Goal: Information Seeking & Learning: Check status

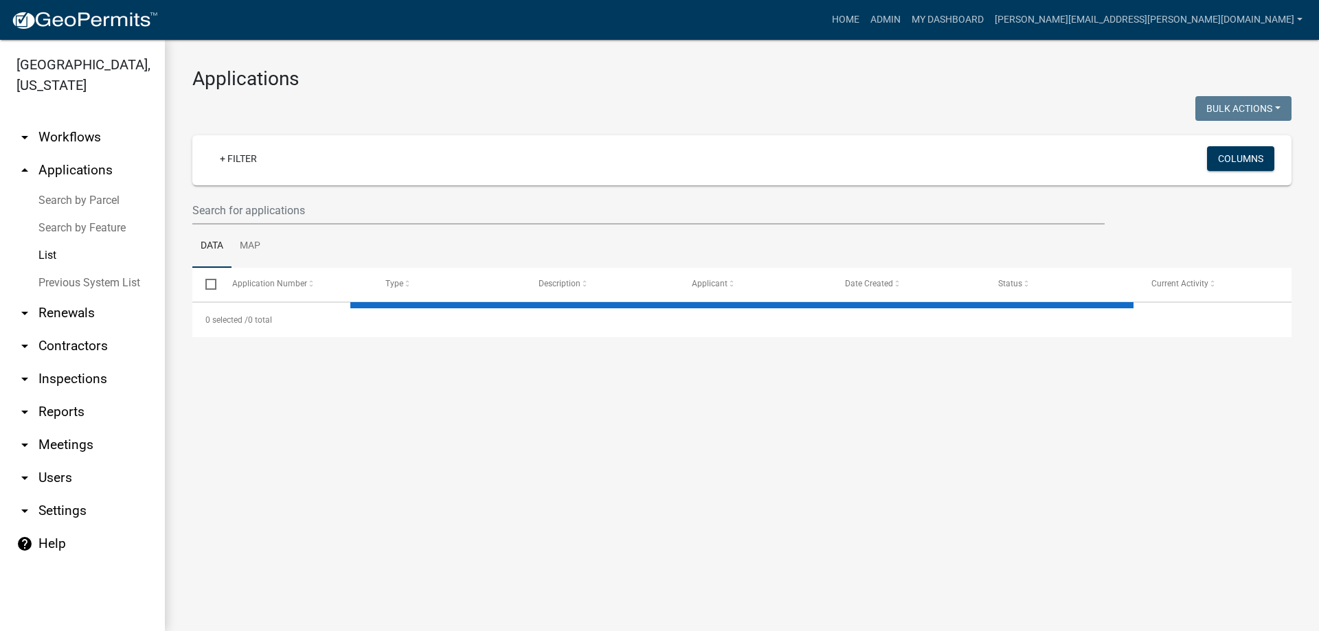
select select "3: 100"
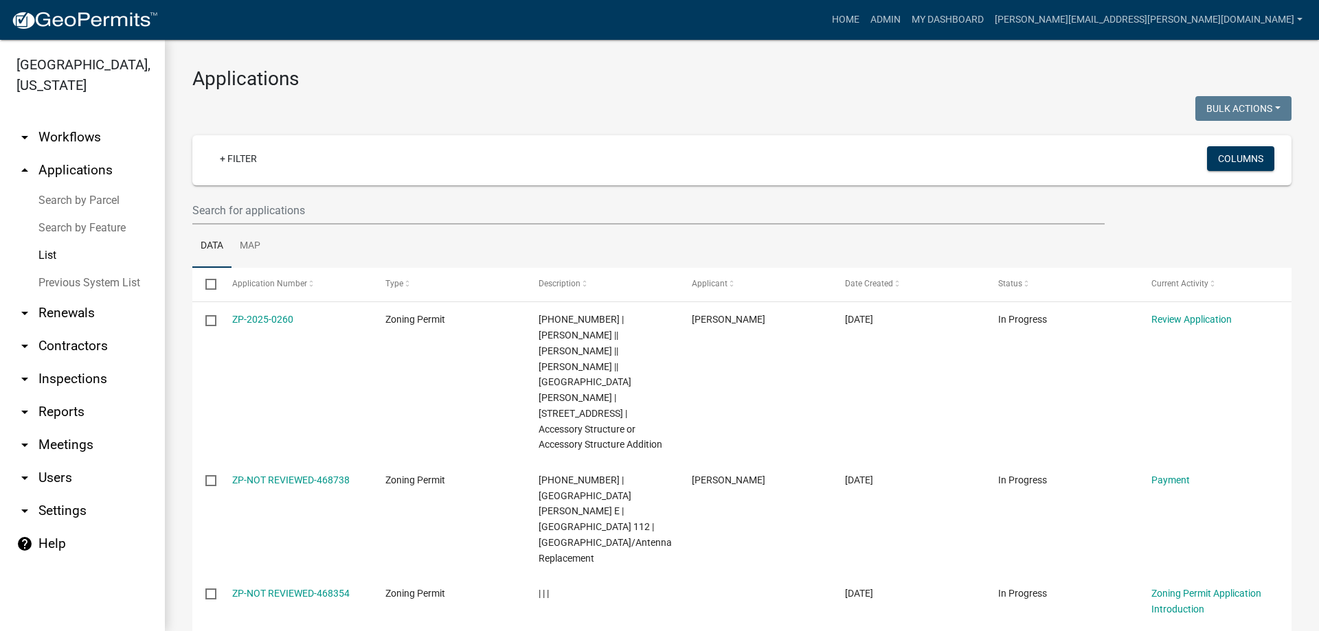
click at [236, 145] on div "+ Filter Columns" at bounding box center [741, 160] width 1086 height 50
click at [242, 154] on link "+ Filter" at bounding box center [238, 158] width 59 height 25
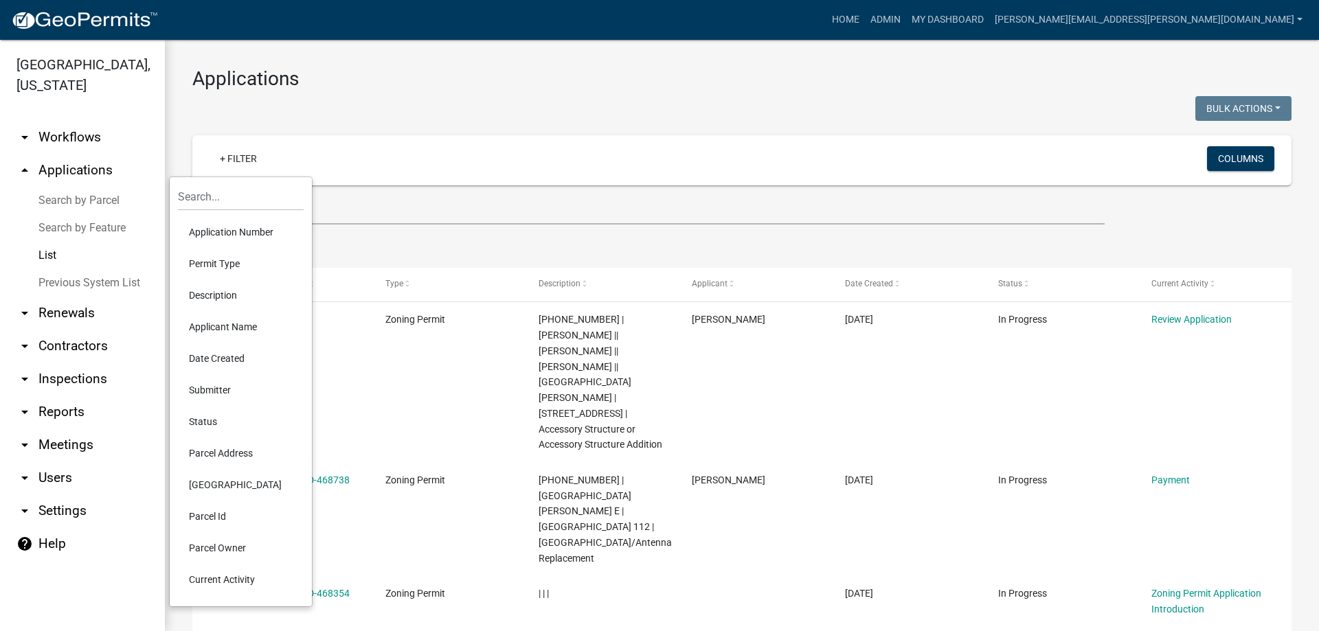
click at [212, 262] on li "Permit Type" at bounding box center [241, 264] width 126 height 32
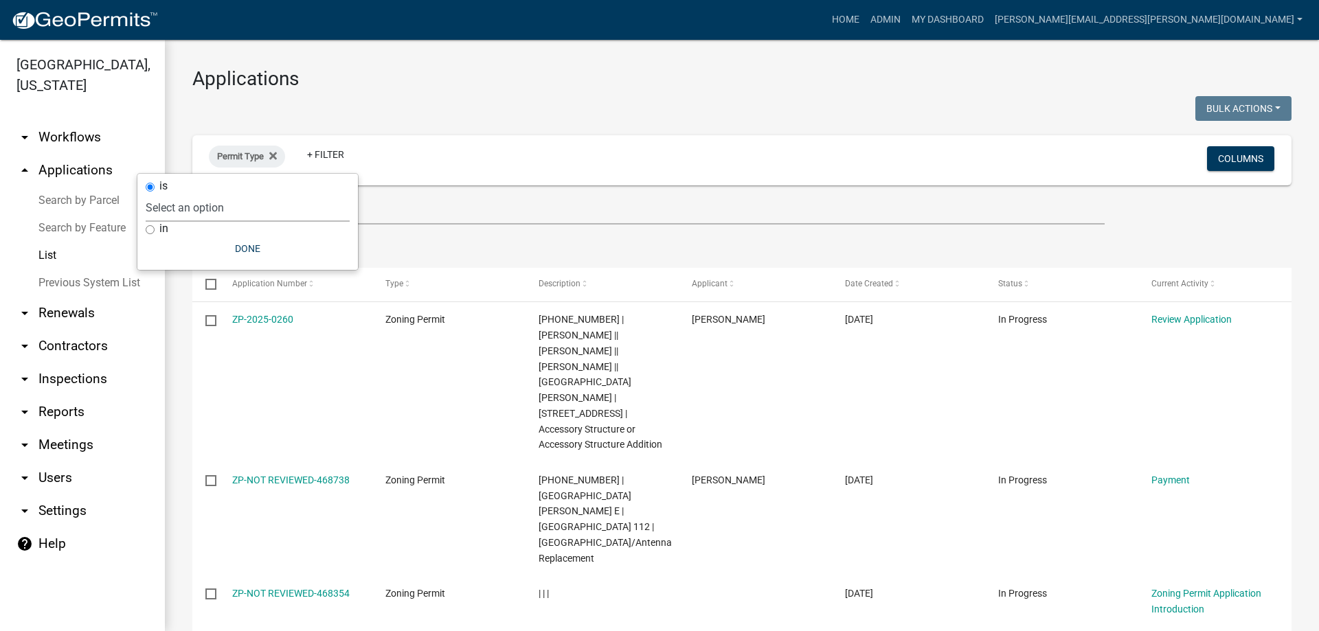
click at [225, 205] on select "Select an option DRAFT - Variance Application DRAFT - Wetland Application E-911…" at bounding box center [248, 208] width 204 height 28
select select "4ea715b7-1725-4cb7-82be-3d693945ff20"
click at [217, 194] on select "Select an option DRAFT - Variance Application DRAFT - Wetland Application E-911…" at bounding box center [248, 208] width 204 height 28
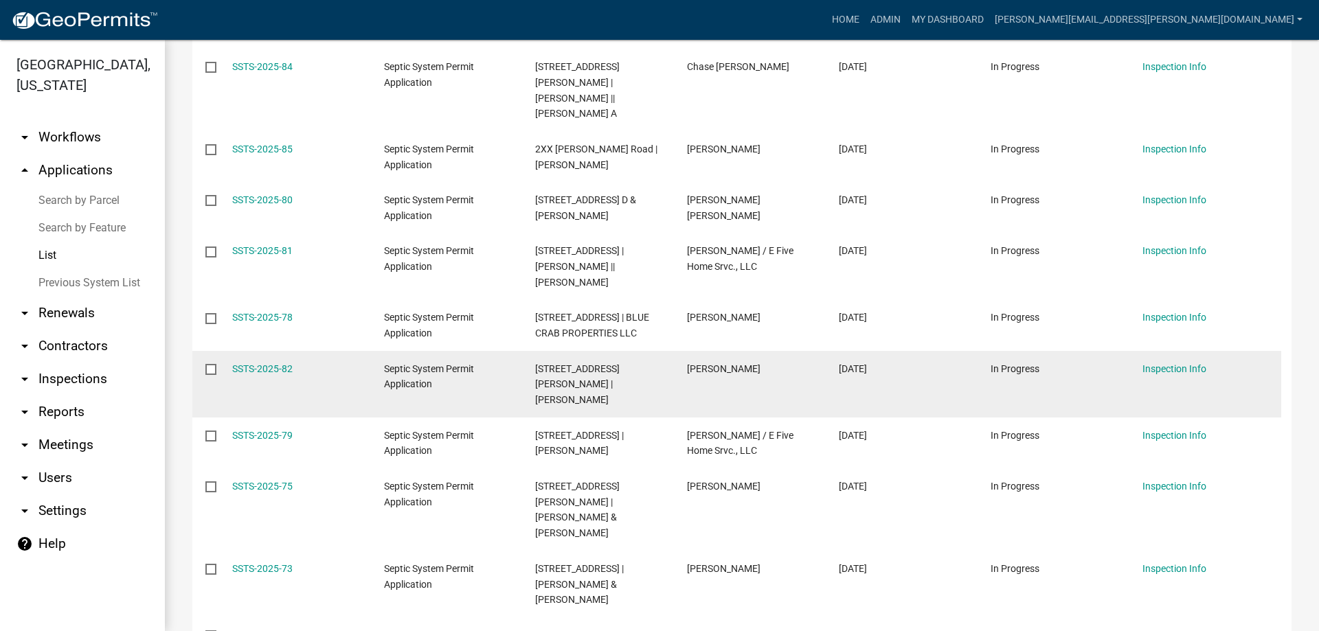
scroll to position [618, 0]
click at [275, 363] on link "SSTS-2025-82" at bounding box center [262, 368] width 60 height 11
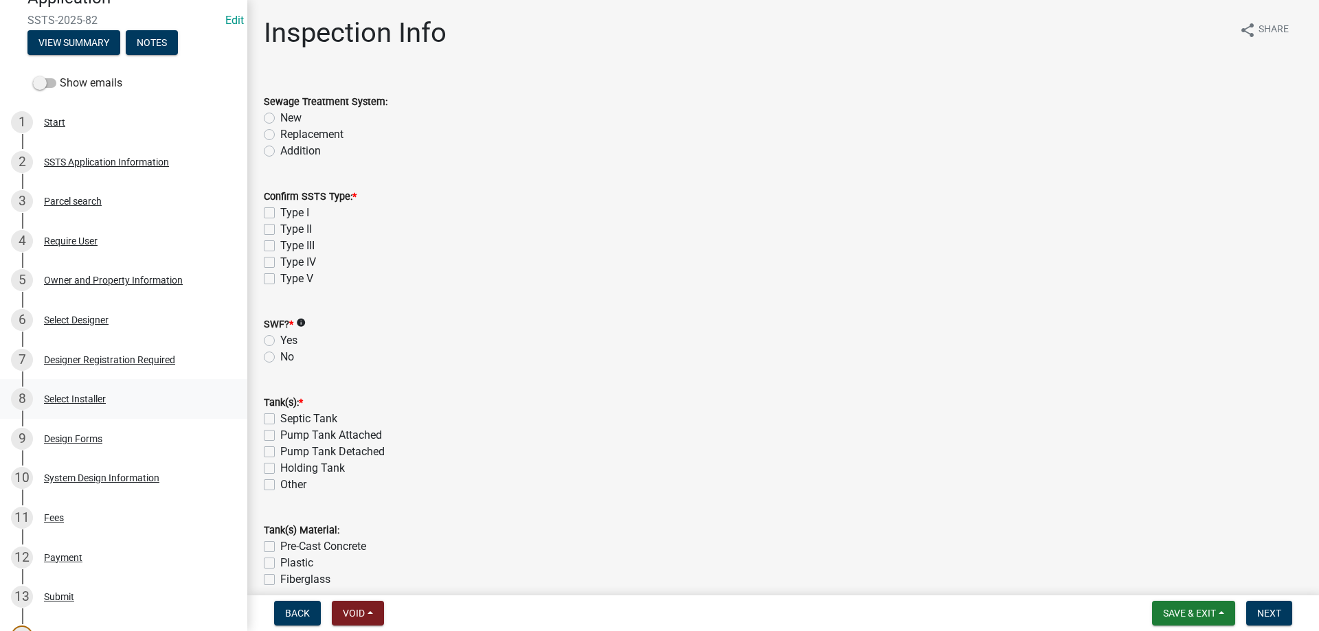
scroll to position [137, 0]
click at [79, 435] on div "Design Forms" at bounding box center [73, 440] width 58 height 10
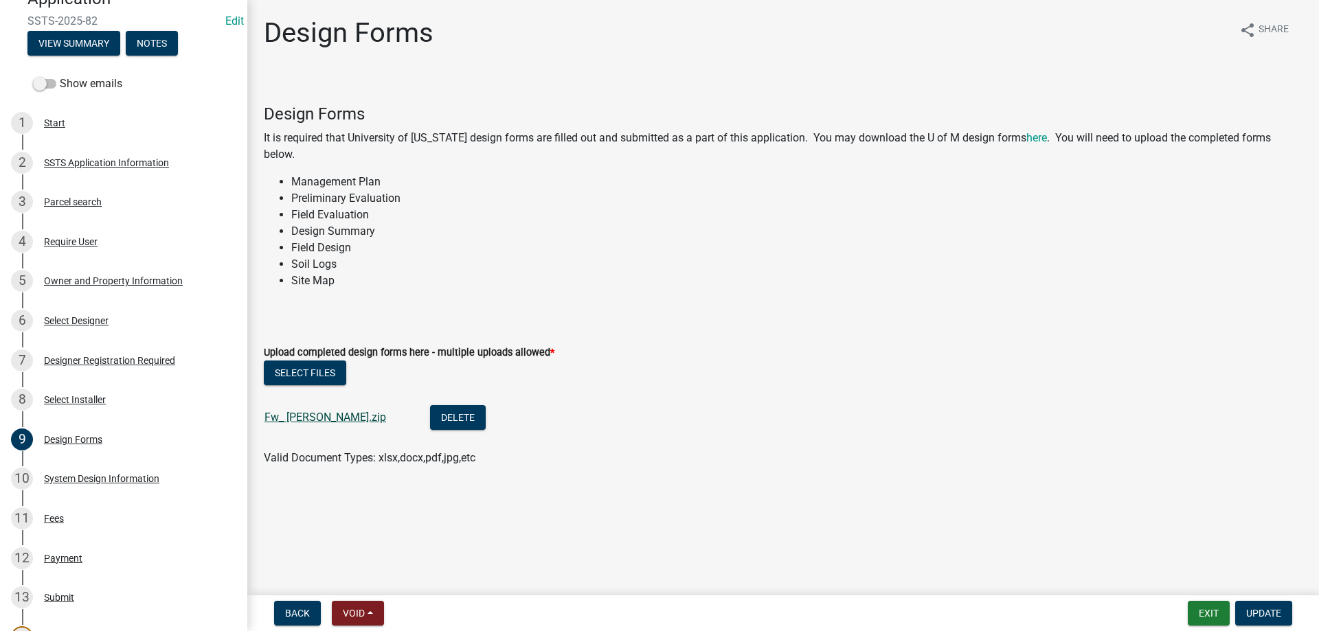
click at [319, 415] on link "Fw_ [PERSON_NAME].zip" at bounding box center [325, 417] width 122 height 13
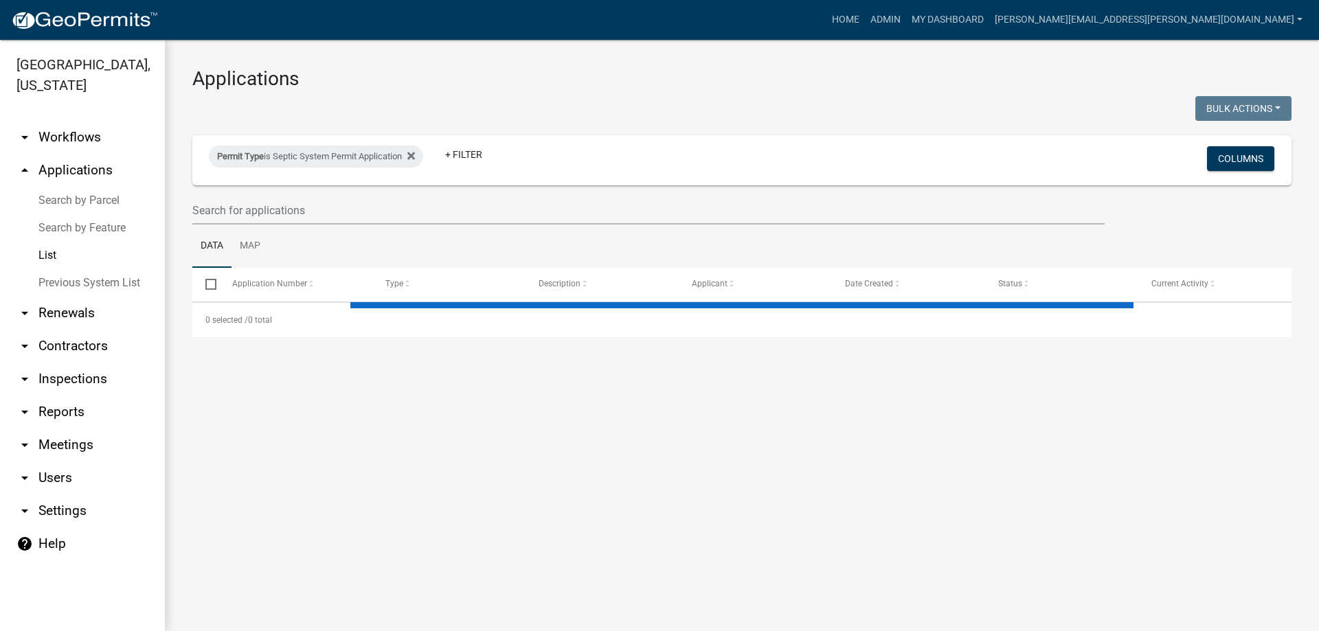
select select "3: 100"
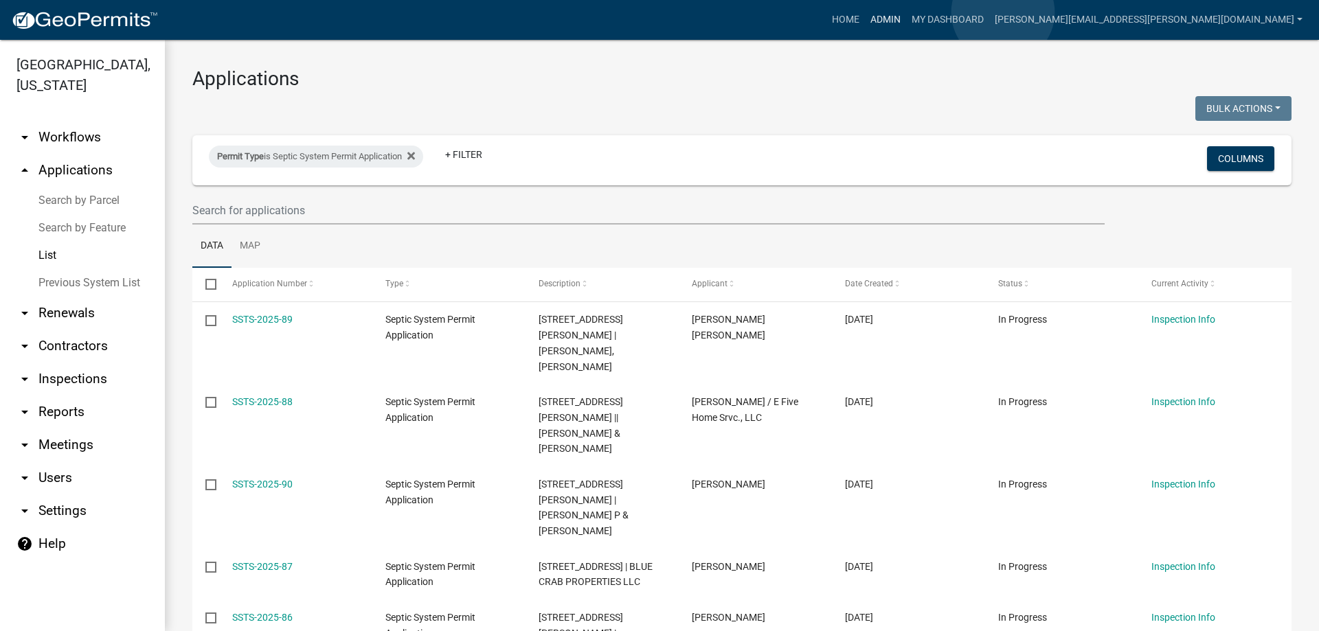
click at [906, 12] on link "Admin" at bounding box center [885, 20] width 41 height 26
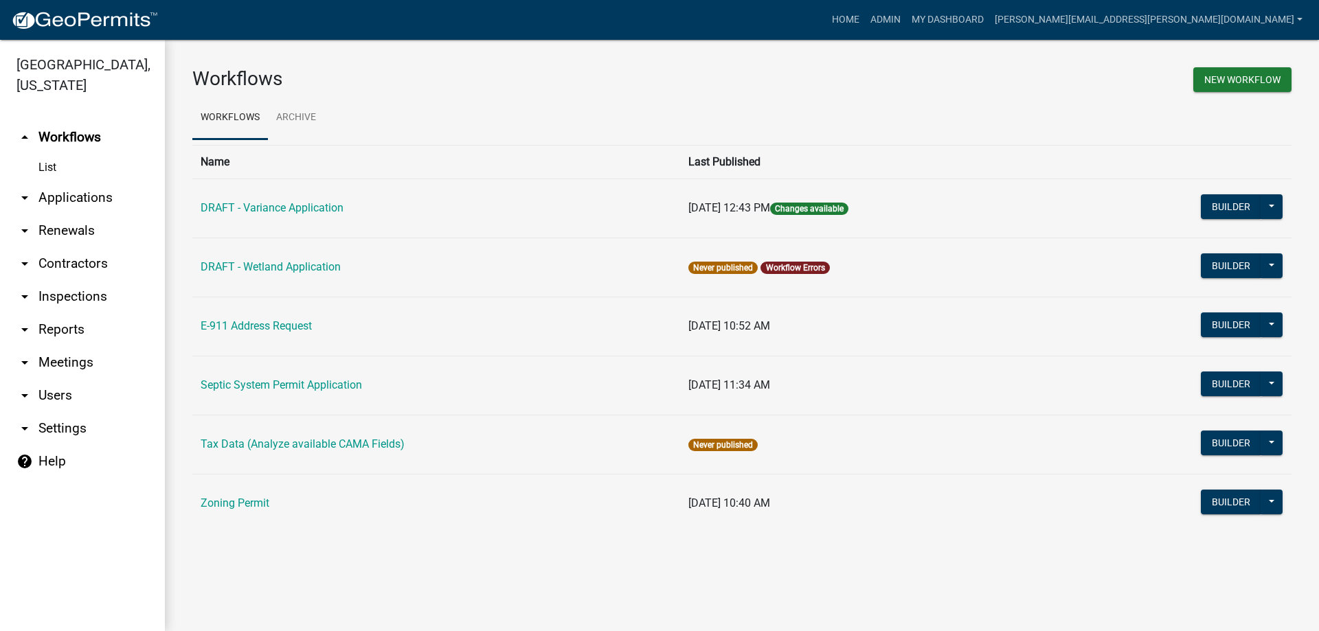
click at [58, 192] on link "arrow_drop_down Applications" at bounding box center [82, 197] width 165 height 33
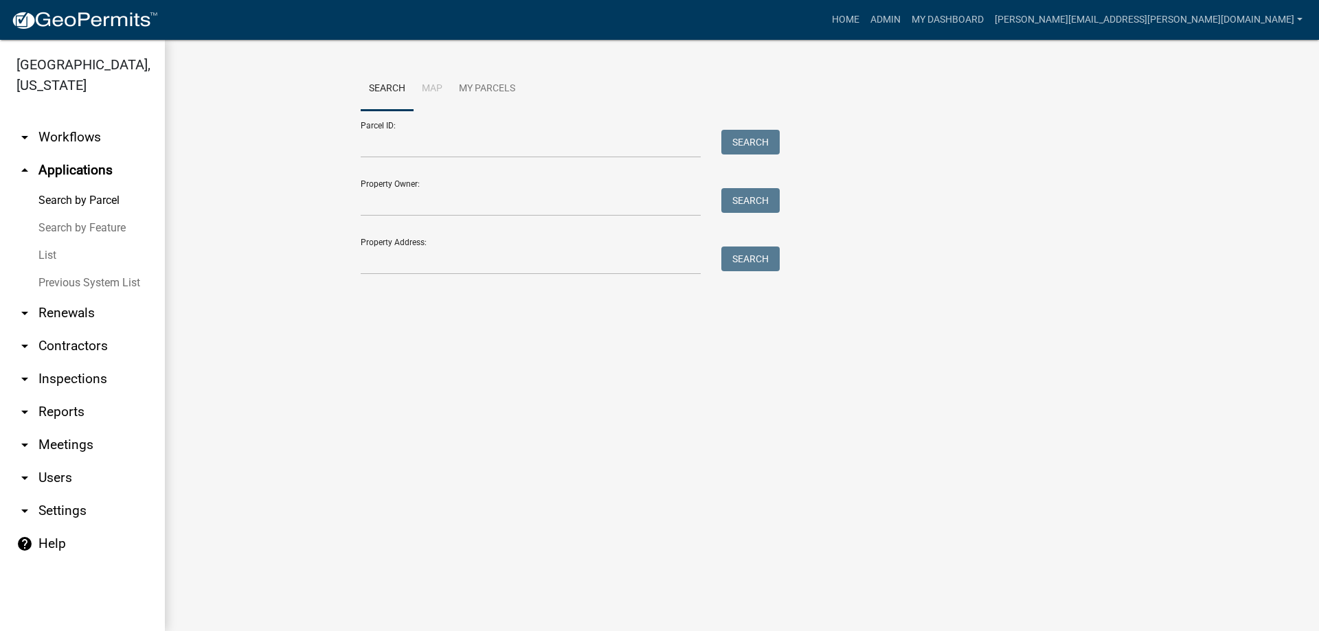
click at [59, 248] on link "List" at bounding box center [82, 255] width 165 height 27
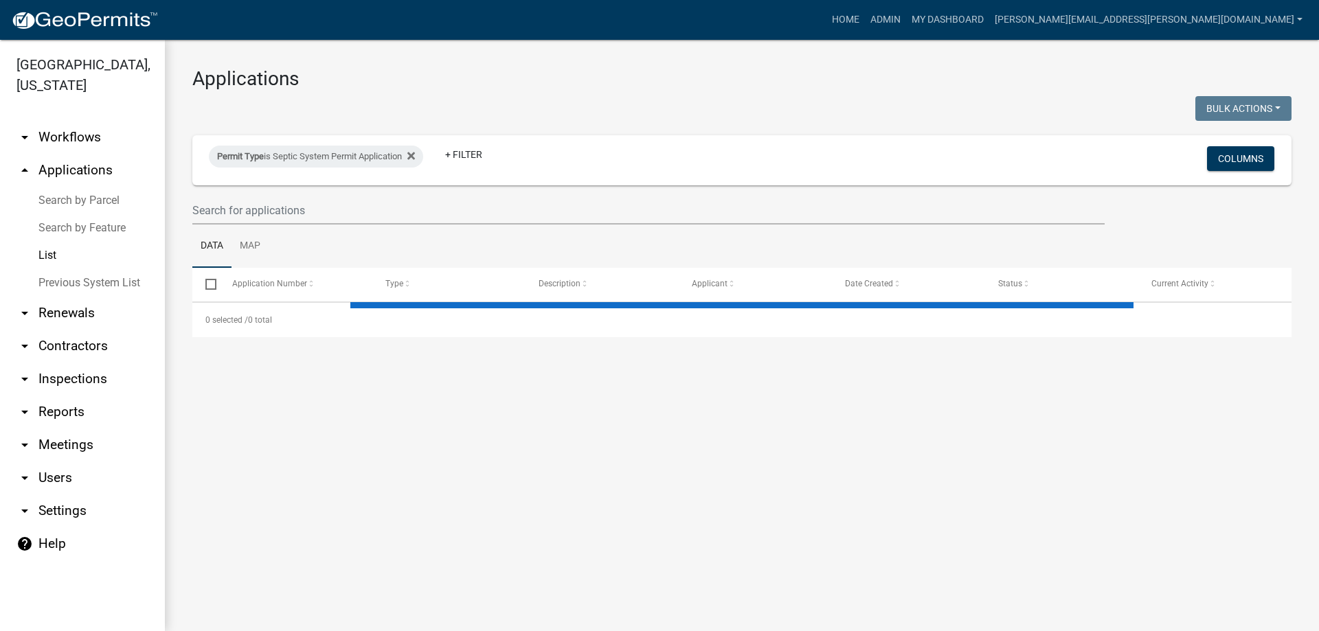
select select "3: 100"
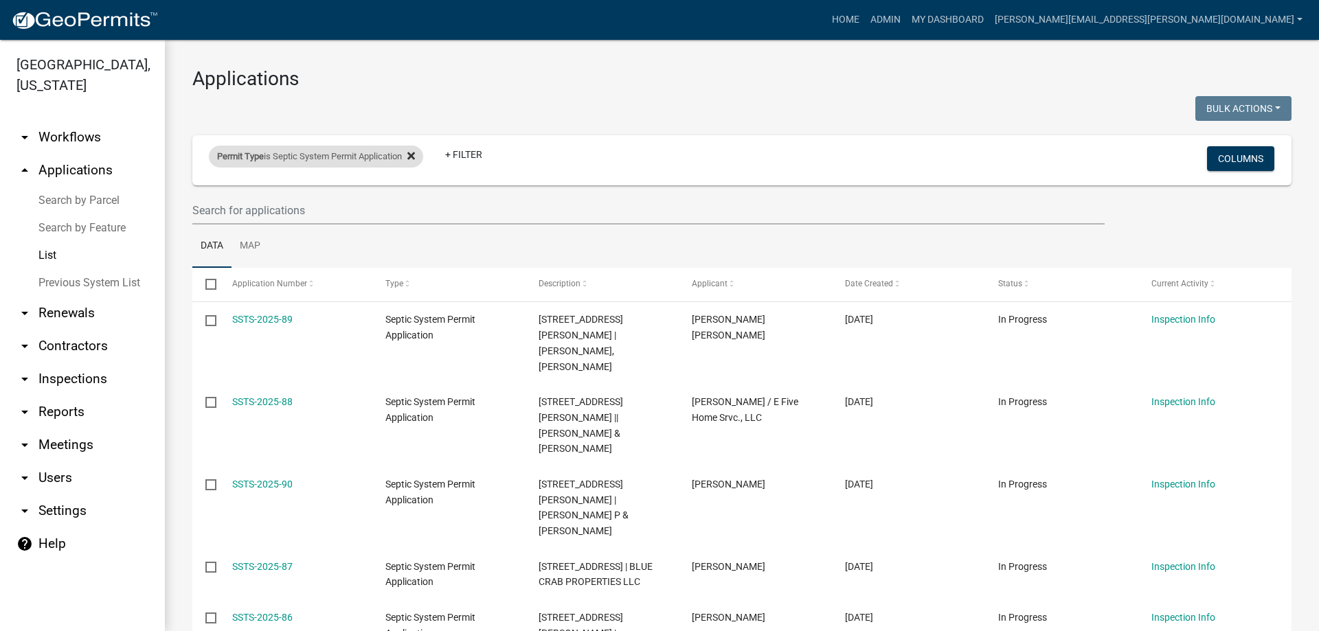
click at [420, 151] on div "Permit Type is Septic System Permit Application" at bounding box center [316, 157] width 214 height 22
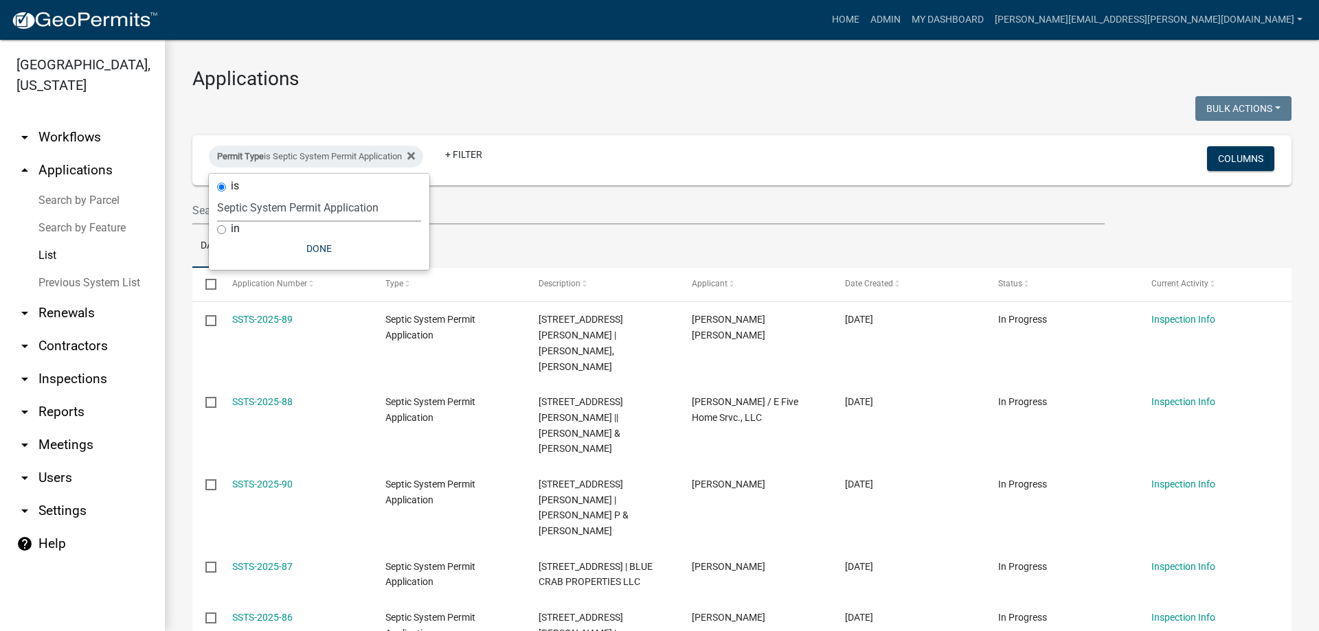
click at [290, 201] on select "Select an option DRAFT - Variance Application DRAFT - Wetland Application E-911…" at bounding box center [319, 208] width 204 height 28
select select "89aa8290-0064-4f09-b800-24f466b336c2"
click at [217, 194] on select "Select an option DRAFT - Variance Application DRAFT - Wetland Application E-911…" at bounding box center [319, 208] width 204 height 28
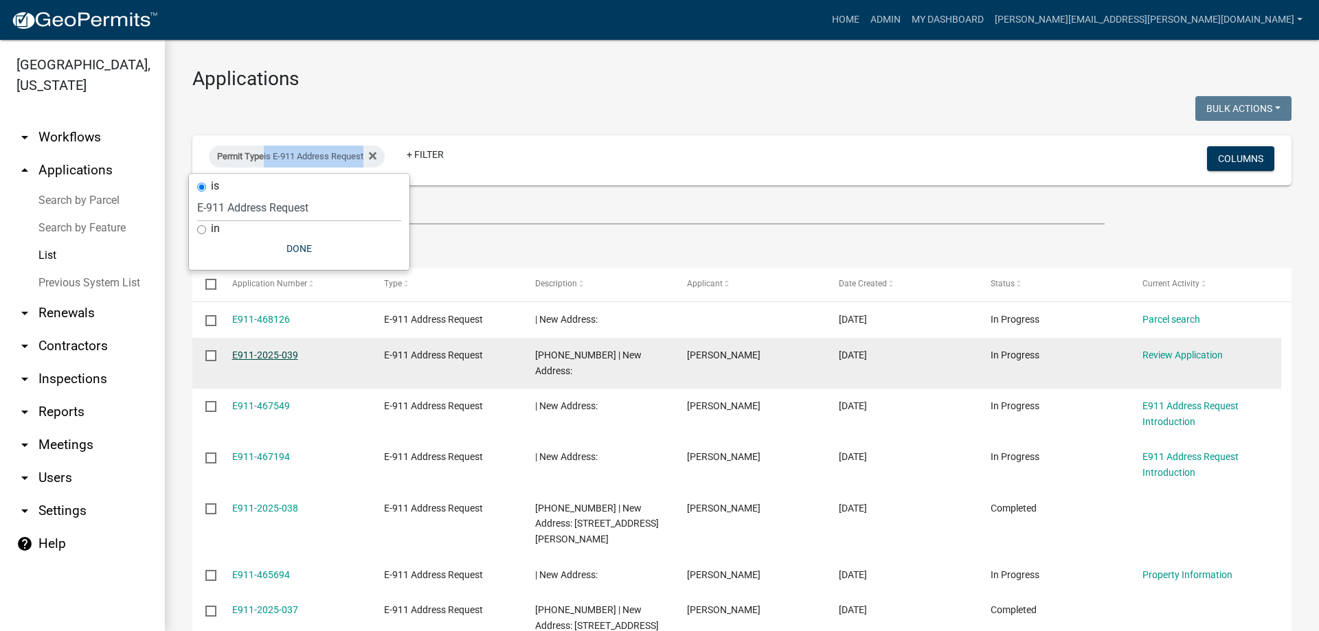
click at [276, 354] on link "E911-2025-039" at bounding box center [265, 355] width 66 height 11
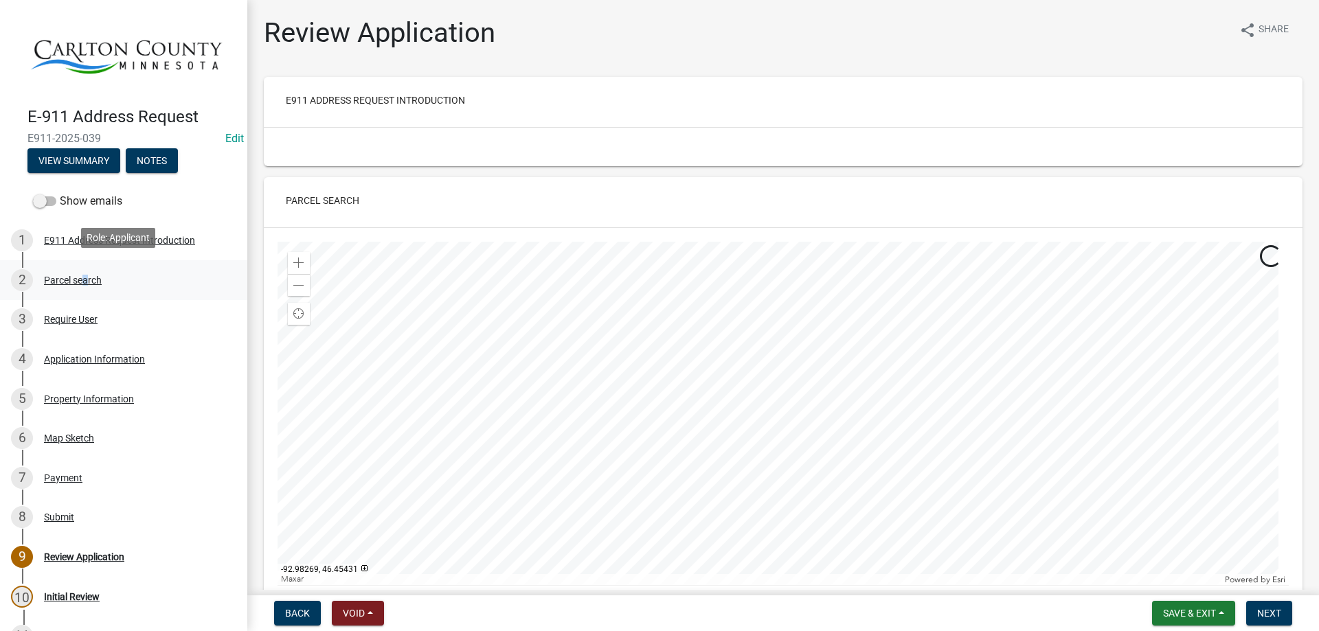
click at [83, 276] on div "Parcel search" at bounding box center [73, 280] width 58 height 10
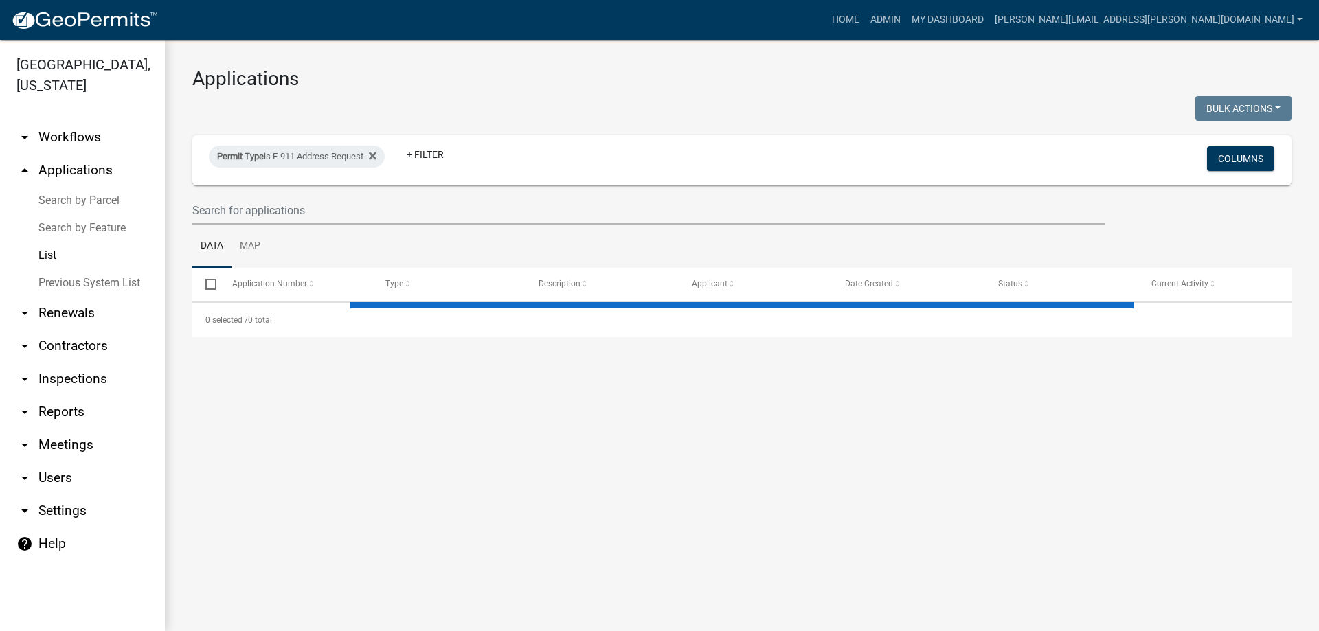
select select "3: 100"
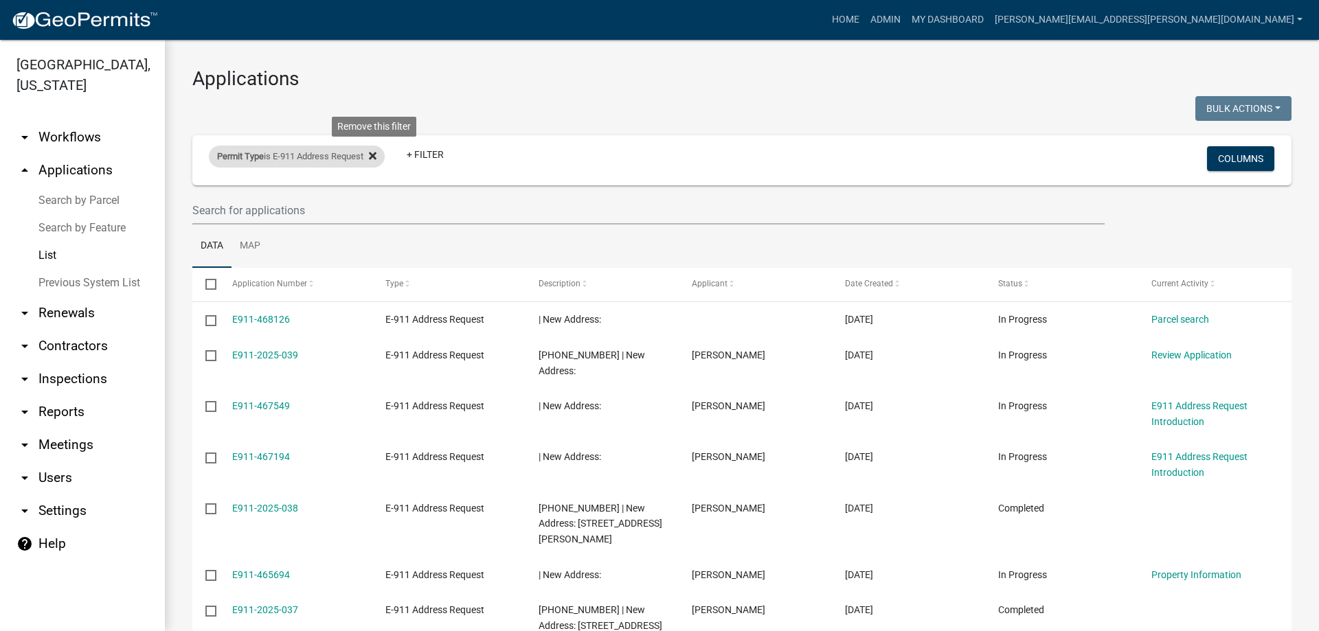
click at [376, 155] on icon at bounding box center [373, 155] width 8 height 11
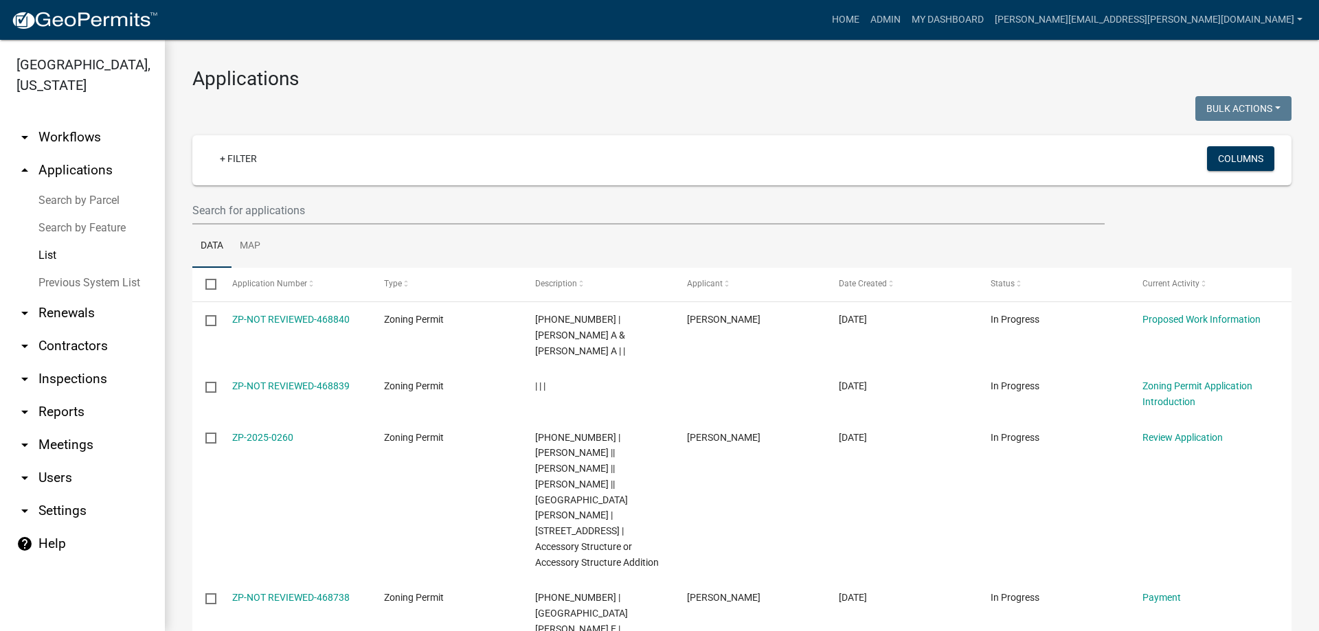
click at [43, 253] on link "List" at bounding box center [82, 255] width 165 height 27
click at [260, 159] on link "+ Filter" at bounding box center [238, 158] width 59 height 25
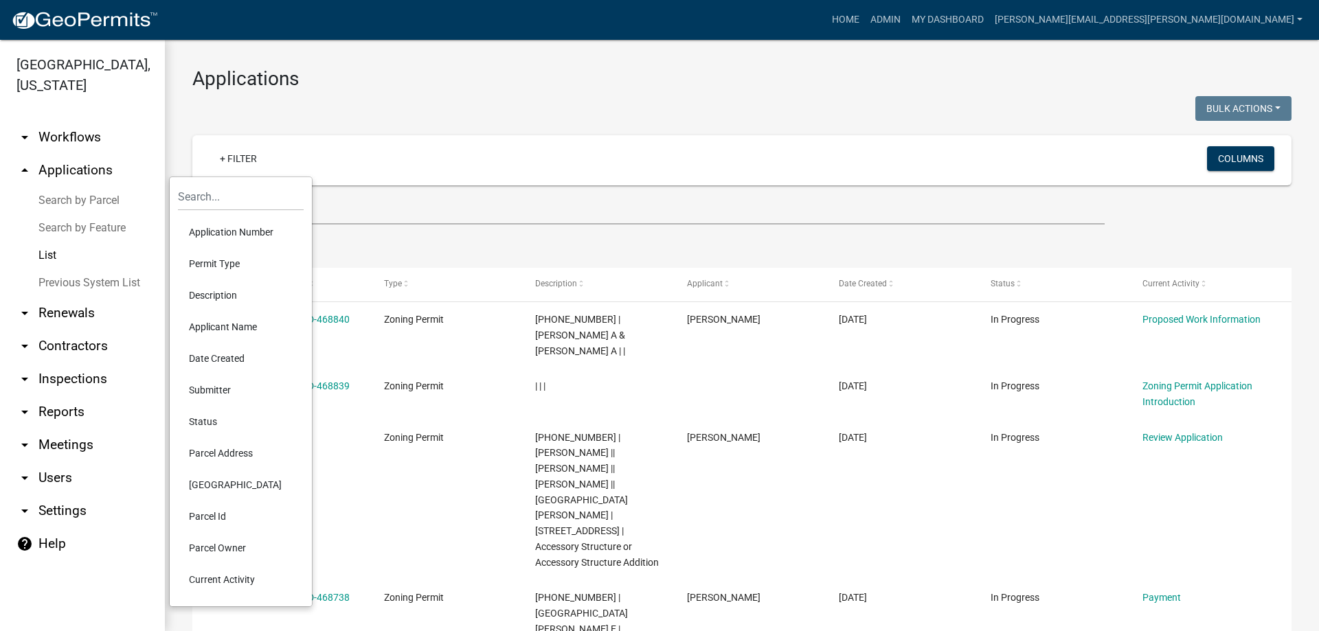
click at [234, 225] on li "Application Number" at bounding box center [241, 232] width 126 height 32
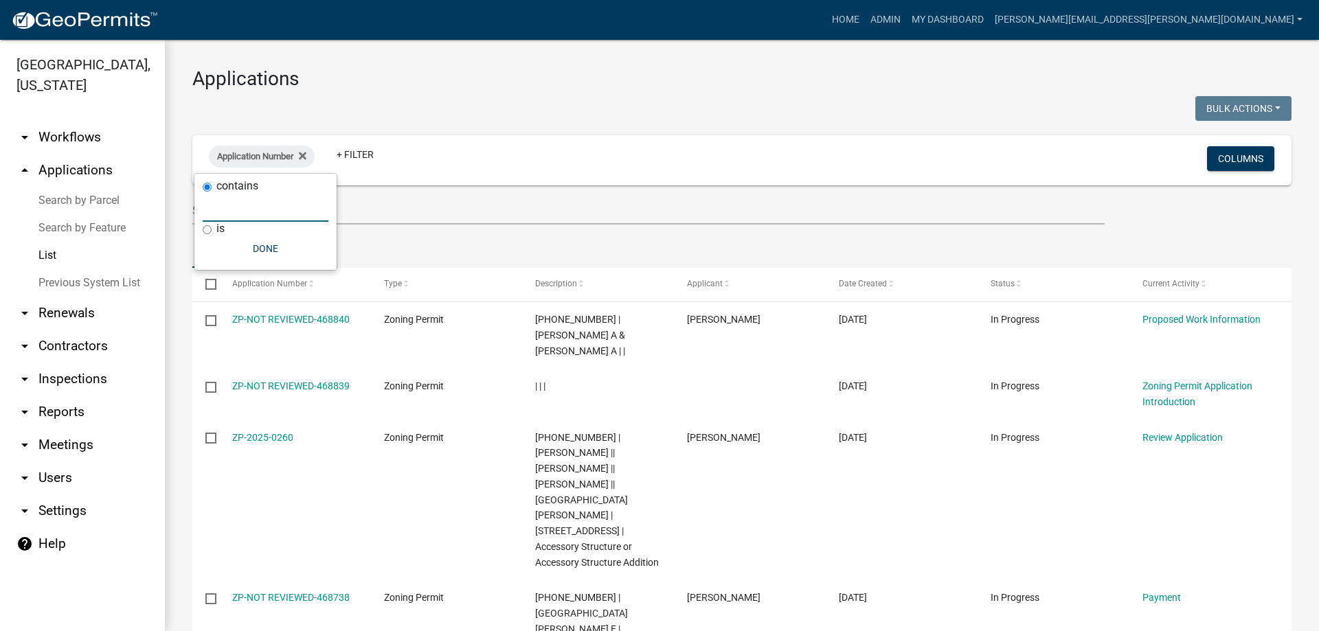
click at [234, 205] on input "text" at bounding box center [266, 208] width 126 height 28
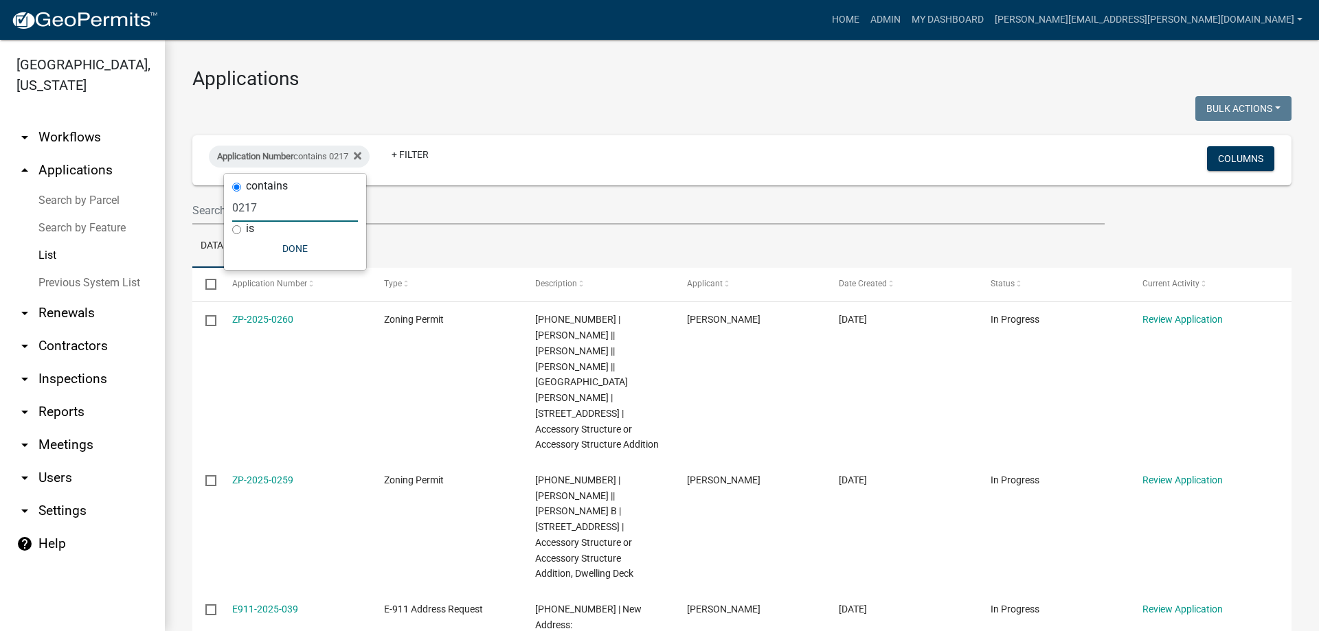
type input "0217"
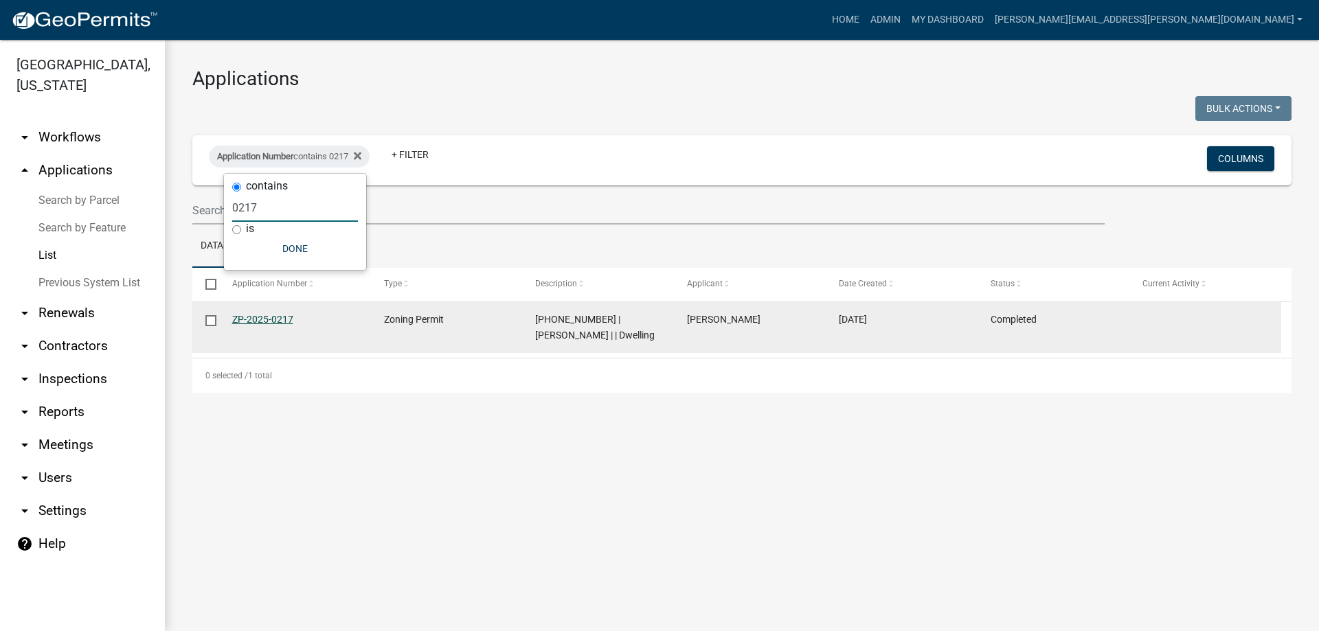
click at [277, 319] on link "ZP-2025-0217" at bounding box center [262, 319] width 61 height 11
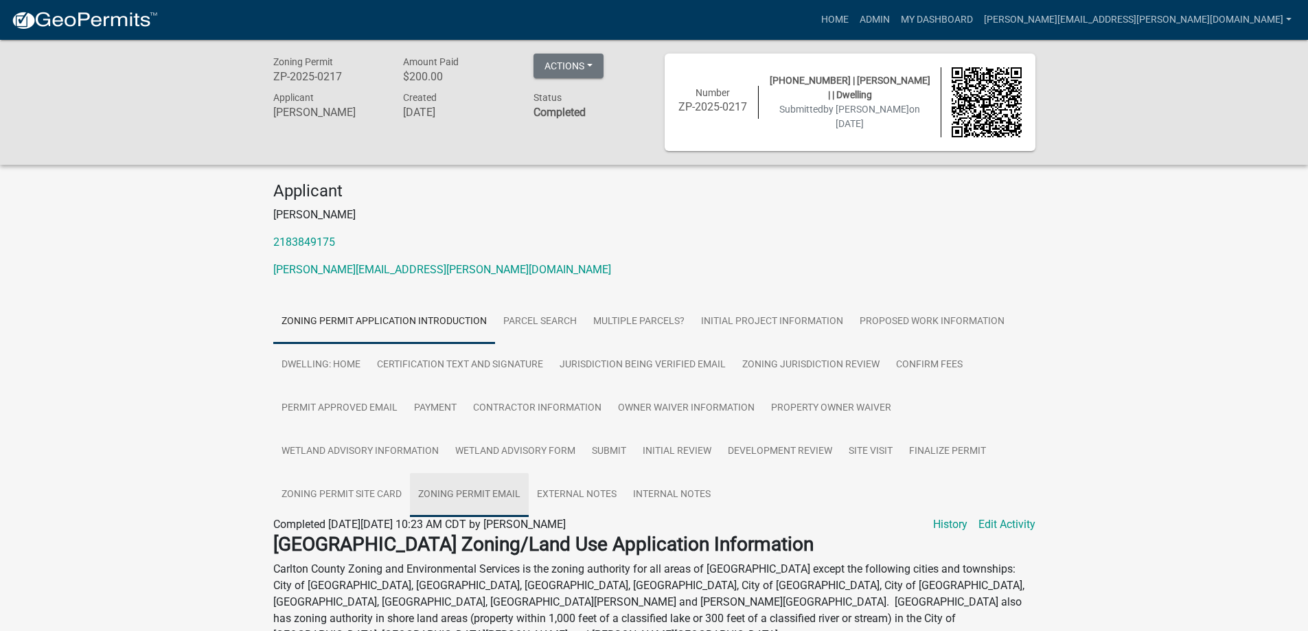
click at [473, 493] on link "Zoning Permit Email" at bounding box center [469, 495] width 119 height 44
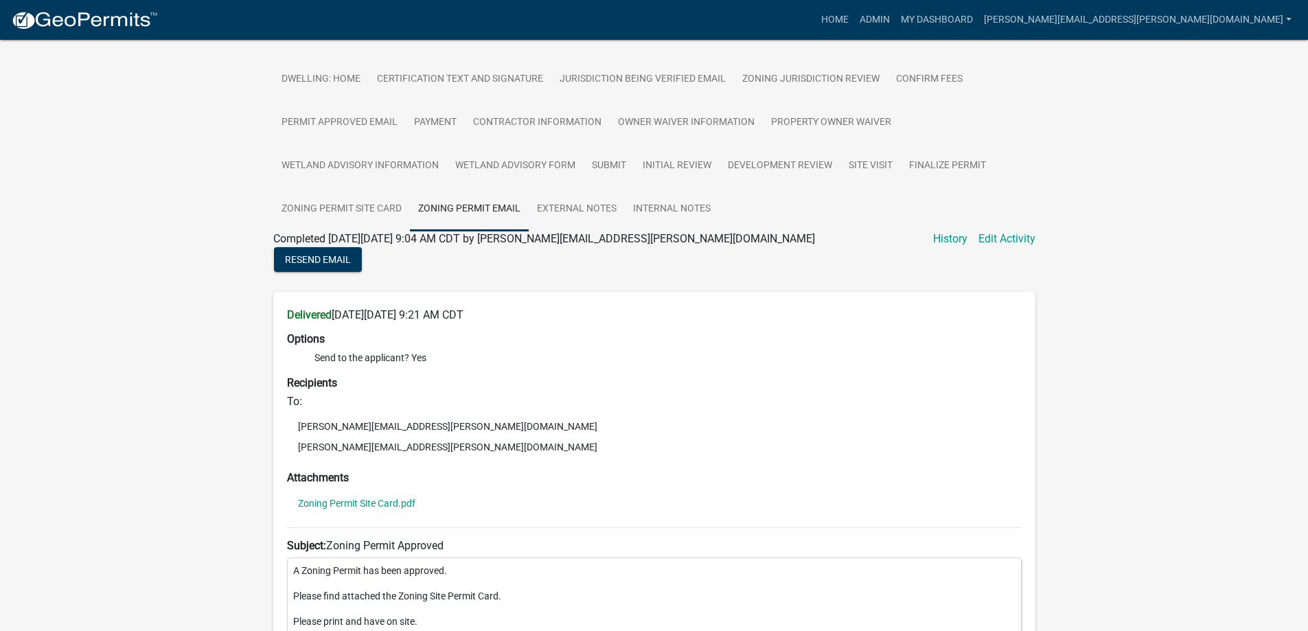
scroll to position [343, 0]
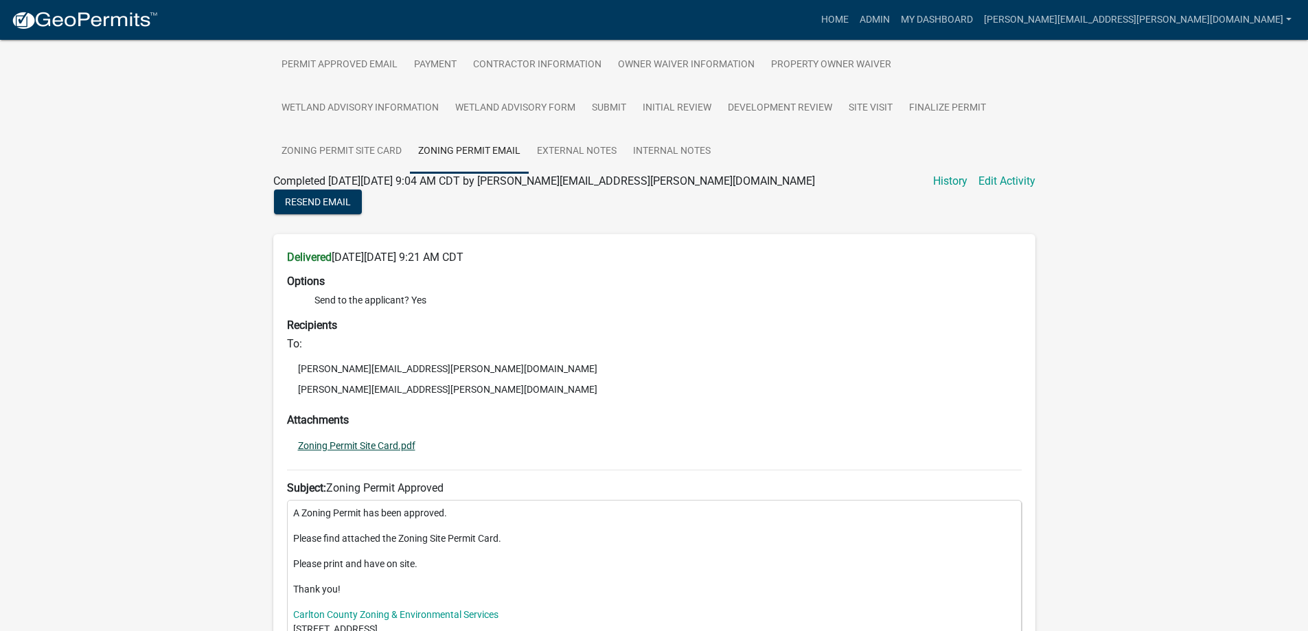
click at [375, 446] on link "Zoning Permit Site Card.pdf" at bounding box center [356, 446] width 117 height 10
click at [895, 16] on link "Admin" at bounding box center [874, 20] width 41 height 26
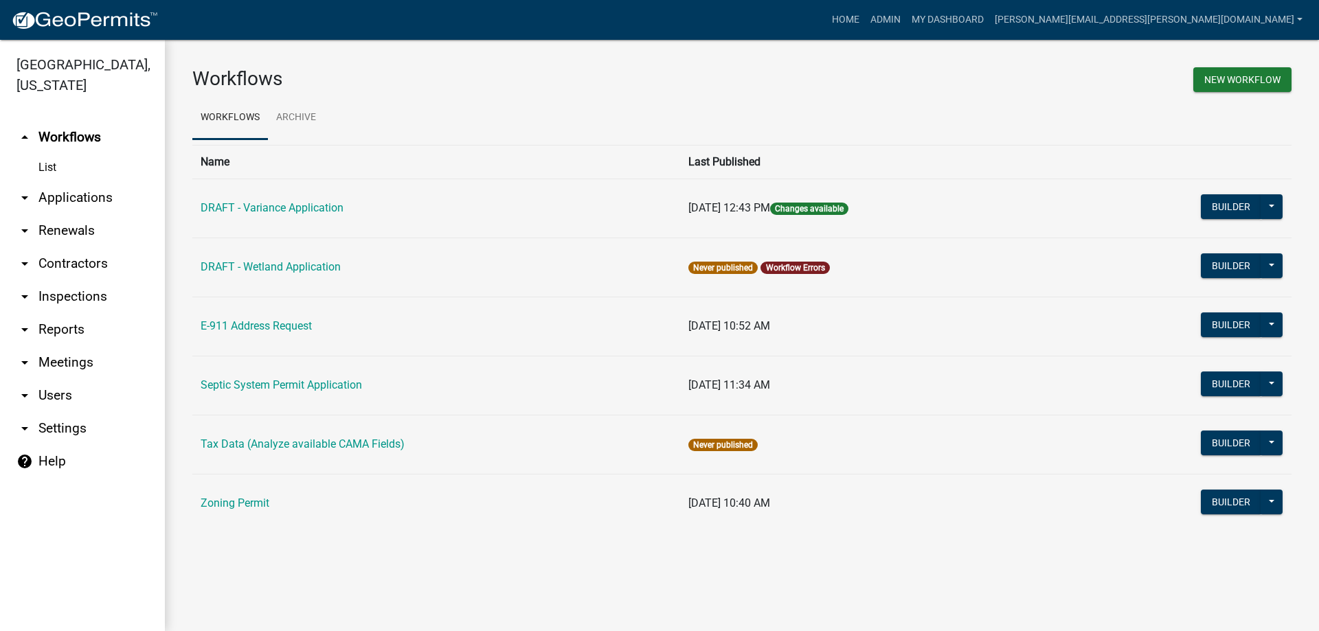
click at [53, 168] on link "List" at bounding box center [82, 167] width 165 height 27
click at [60, 194] on link "arrow_drop_down Applications" at bounding box center [82, 197] width 165 height 33
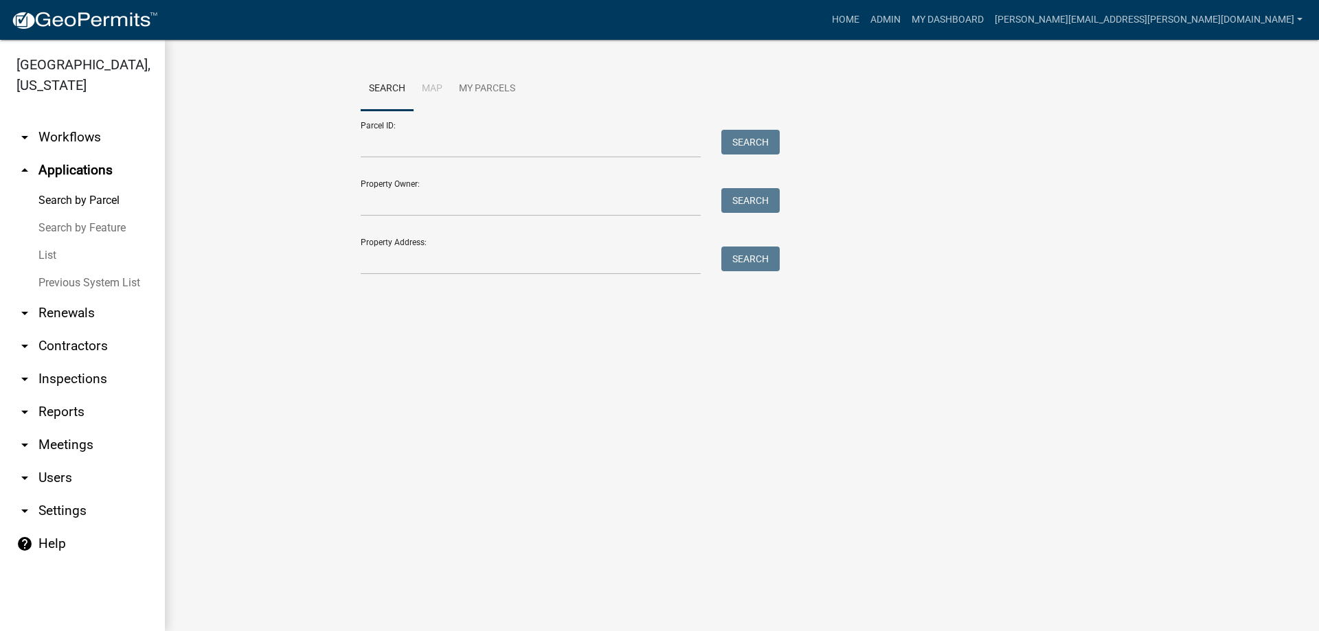
click at [72, 258] on link "List" at bounding box center [82, 255] width 165 height 27
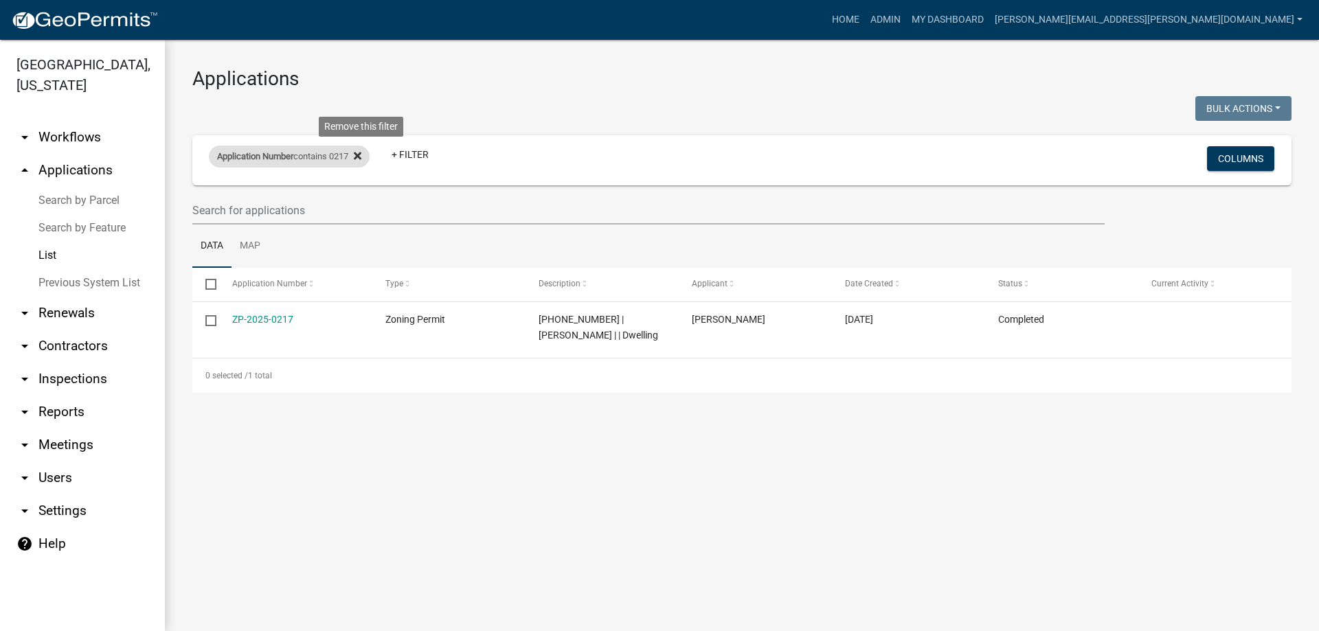
click at [361, 155] on icon at bounding box center [358, 155] width 8 height 11
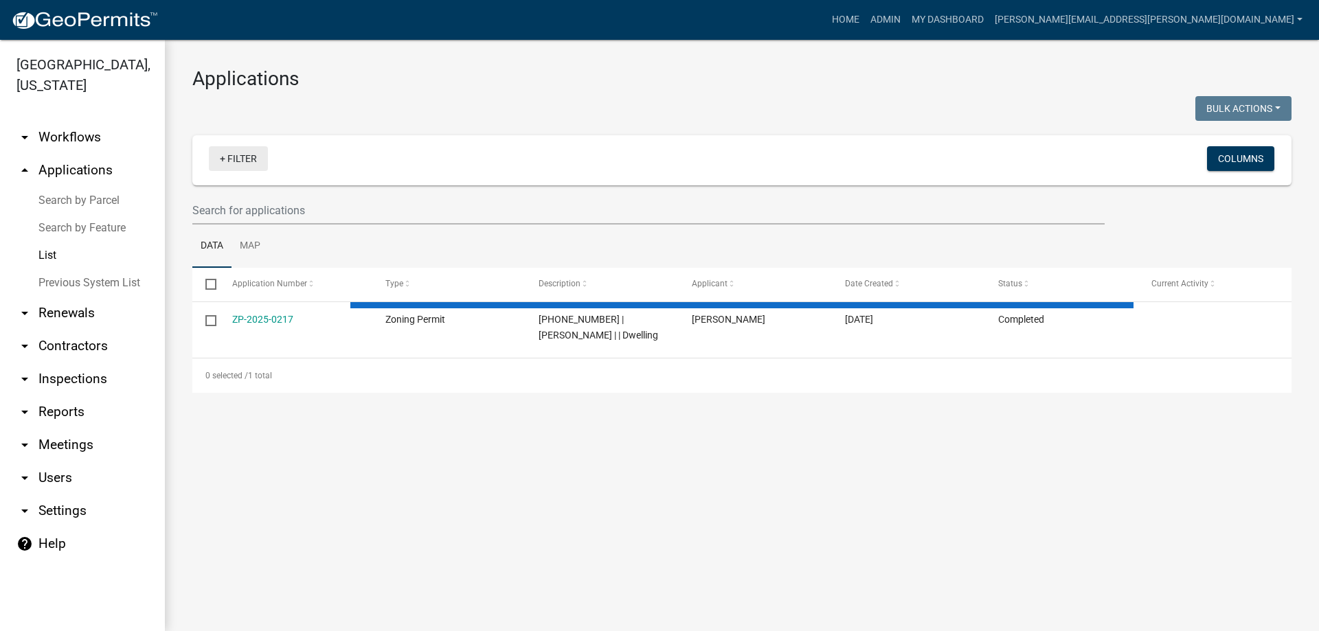
select select "3: 100"
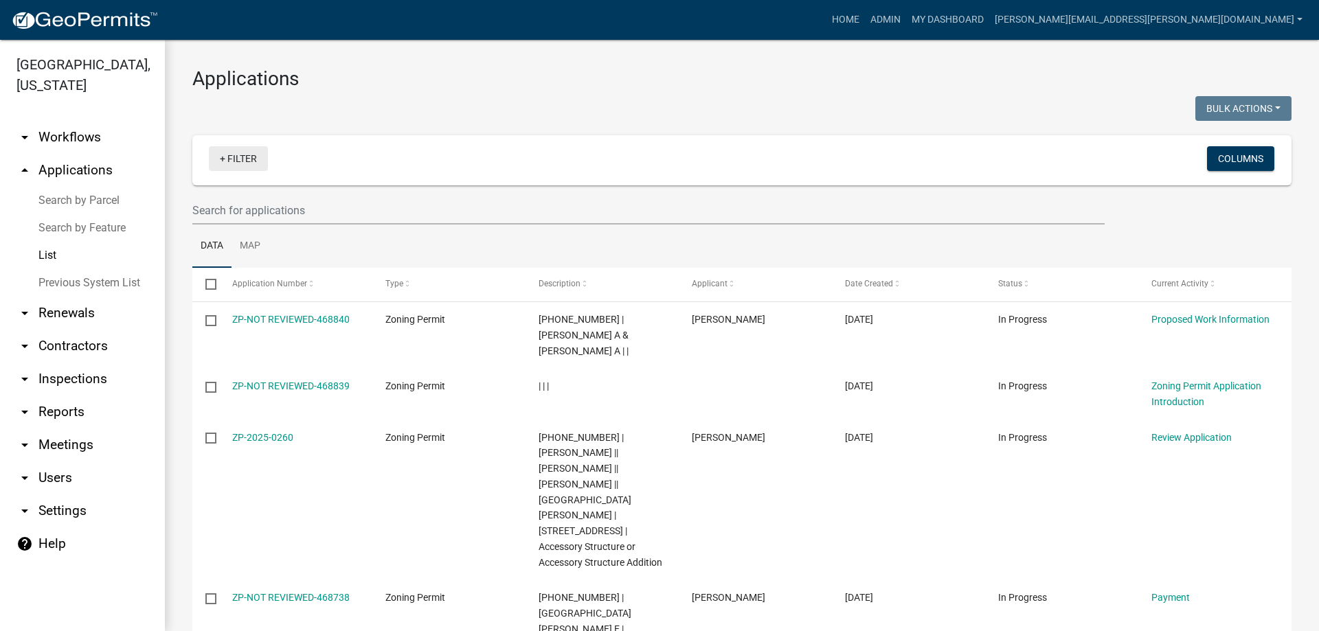
click at [241, 157] on link "+ Filter" at bounding box center [238, 158] width 59 height 25
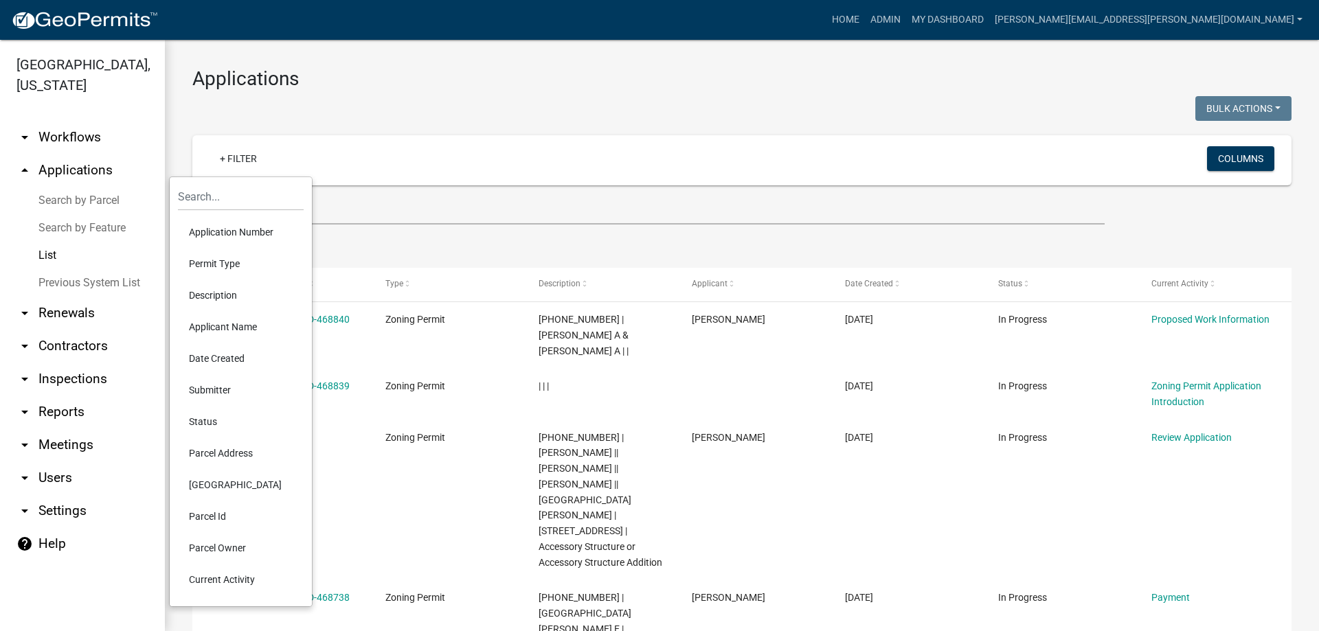
click at [229, 329] on li "Applicant Name" at bounding box center [241, 327] width 126 height 32
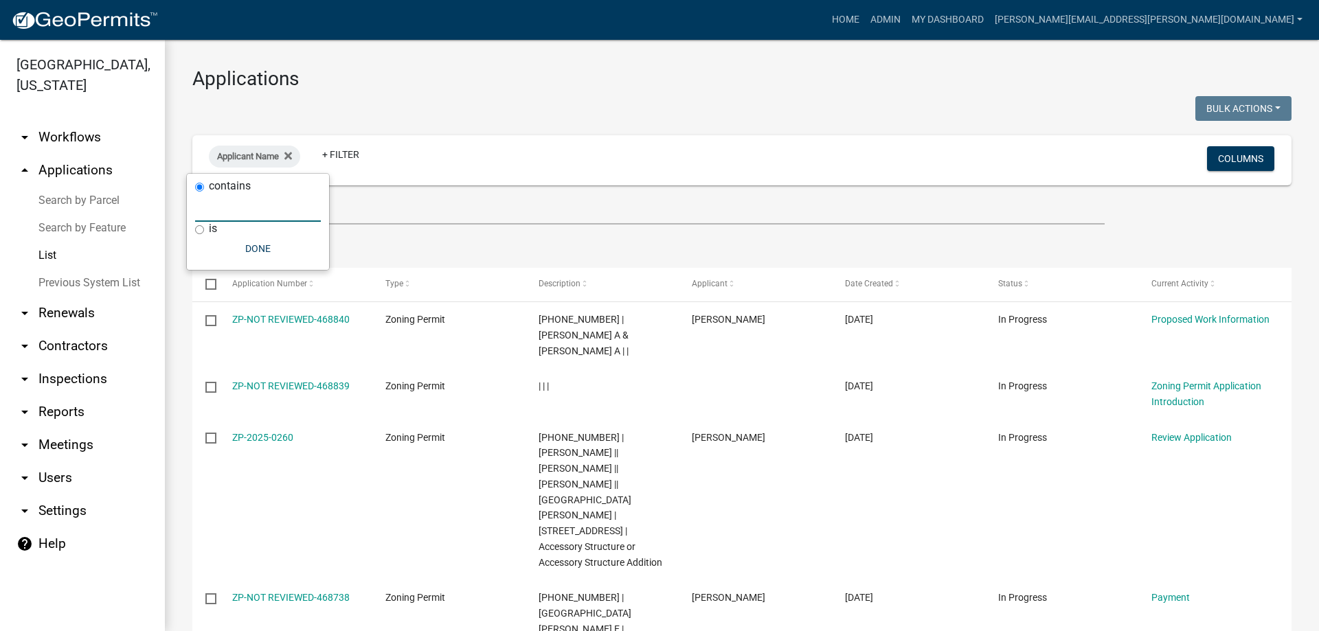
click at [253, 211] on input "text" at bounding box center [258, 208] width 126 height 28
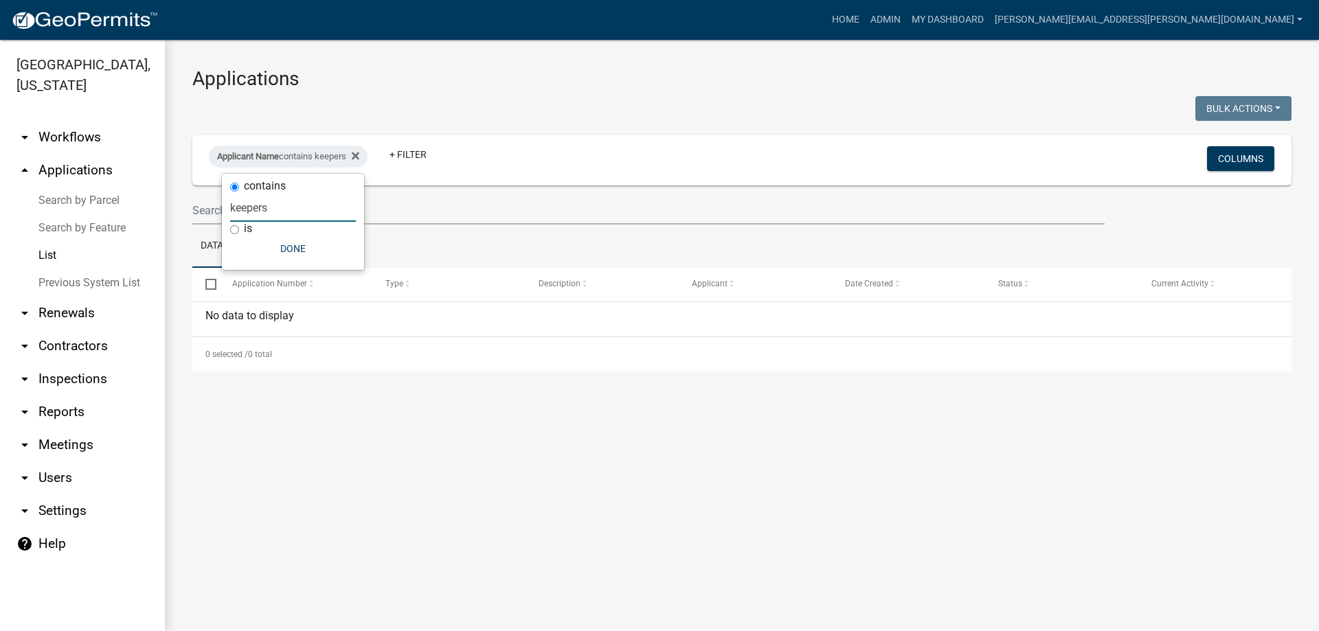
type input "keepers"
click at [213, 215] on body "Internet Explorer does NOT work with GeoPermits. Get a new browser for more sec…" at bounding box center [659, 315] width 1319 height 631
click at [359, 157] on icon at bounding box center [356, 156] width 8 height 8
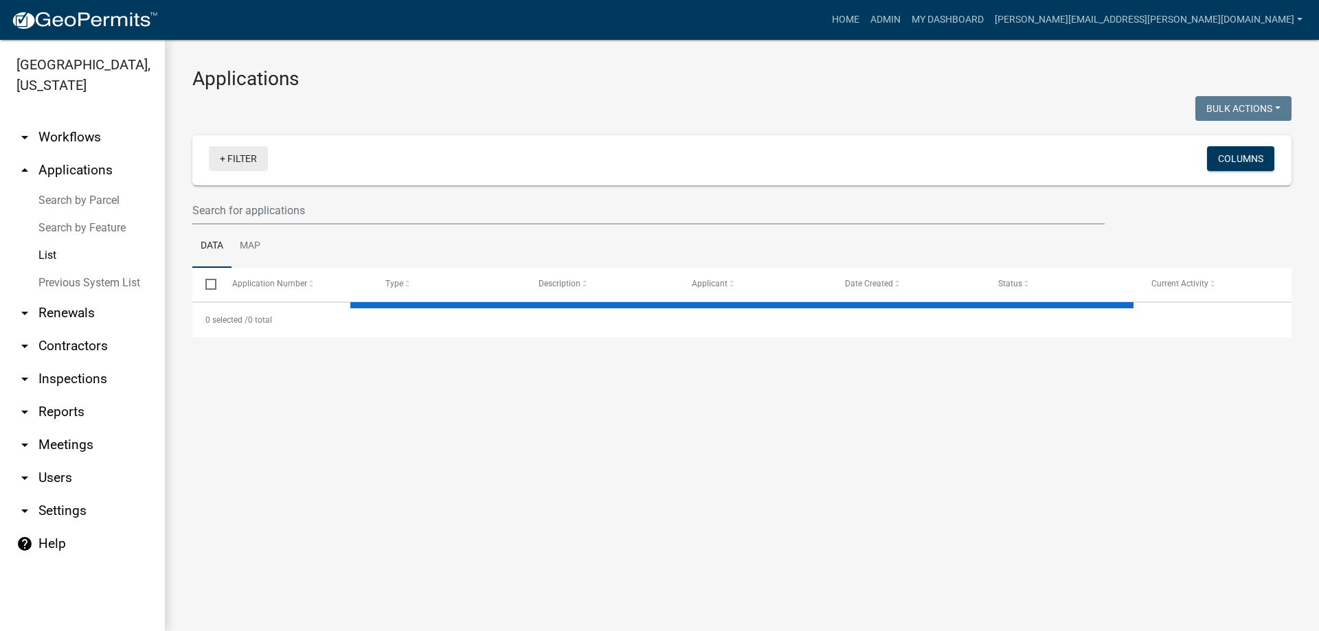
select select "3: 100"
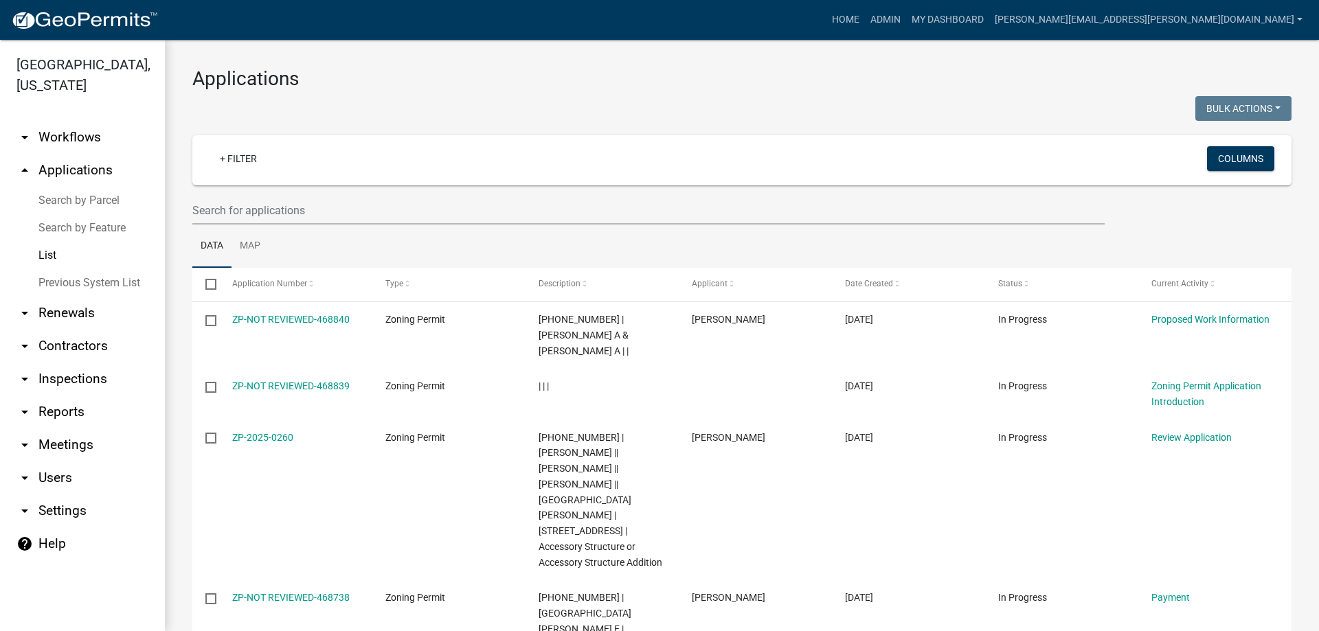
click at [45, 253] on link "List" at bounding box center [82, 255] width 165 height 27
click at [231, 157] on link "+ Filter" at bounding box center [238, 158] width 59 height 25
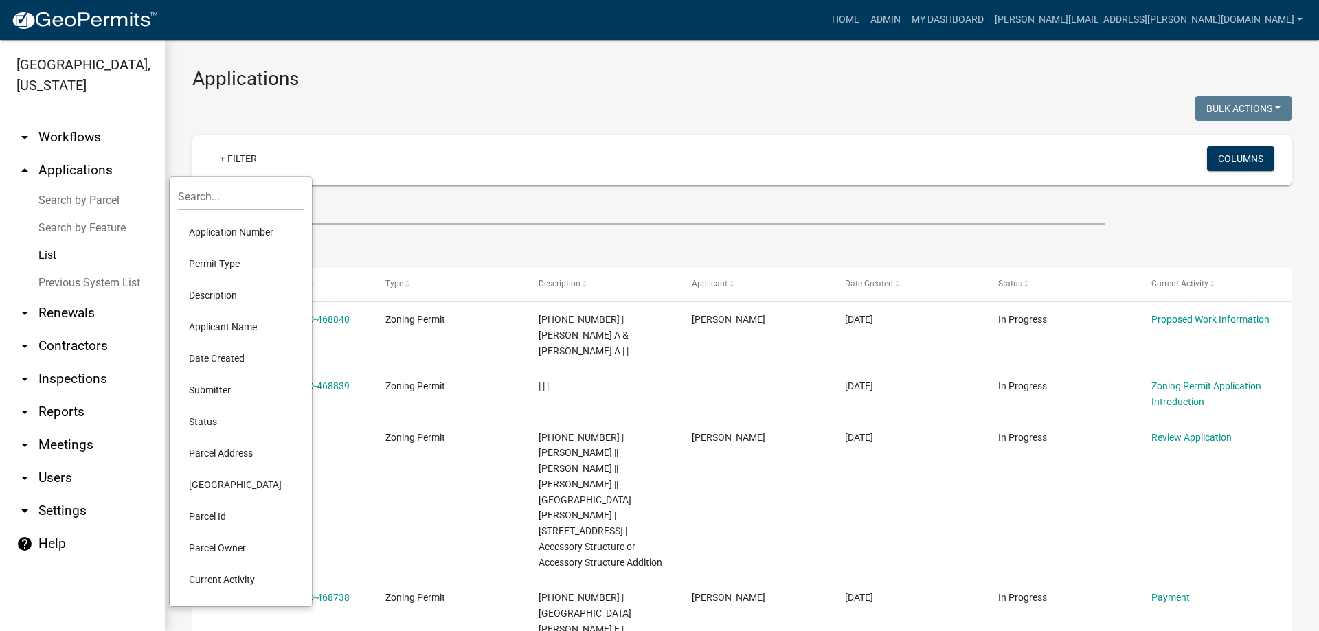
click at [228, 260] on li "Permit Type" at bounding box center [241, 264] width 126 height 32
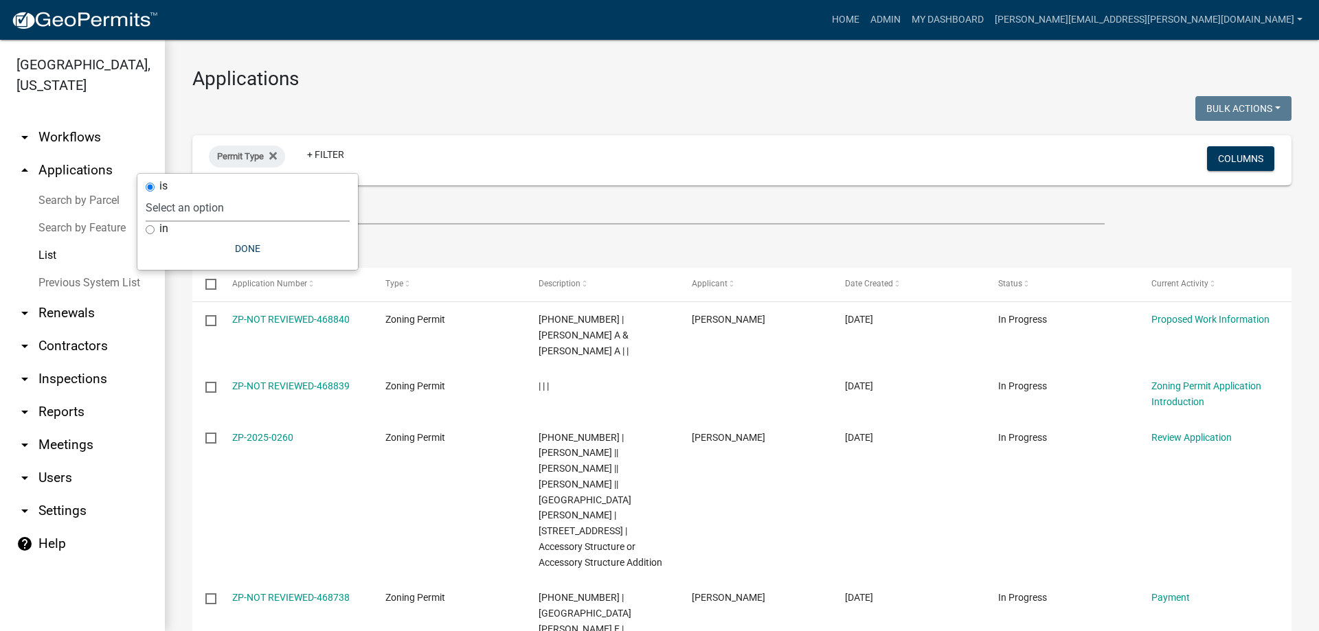
click at [215, 208] on select "Select an option DRAFT - Variance Application DRAFT - Wetland Application E-911…" at bounding box center [248, 208] width 204 height 28
select select "4ea715b7-1725-4cb7-82be-3d693945ff20"
click at [217, 194] on select "Select an option DRAFT - Variance Application DRAFT - Wetland Application E-911…" at bounding box center [248, 208] width 204 height 28
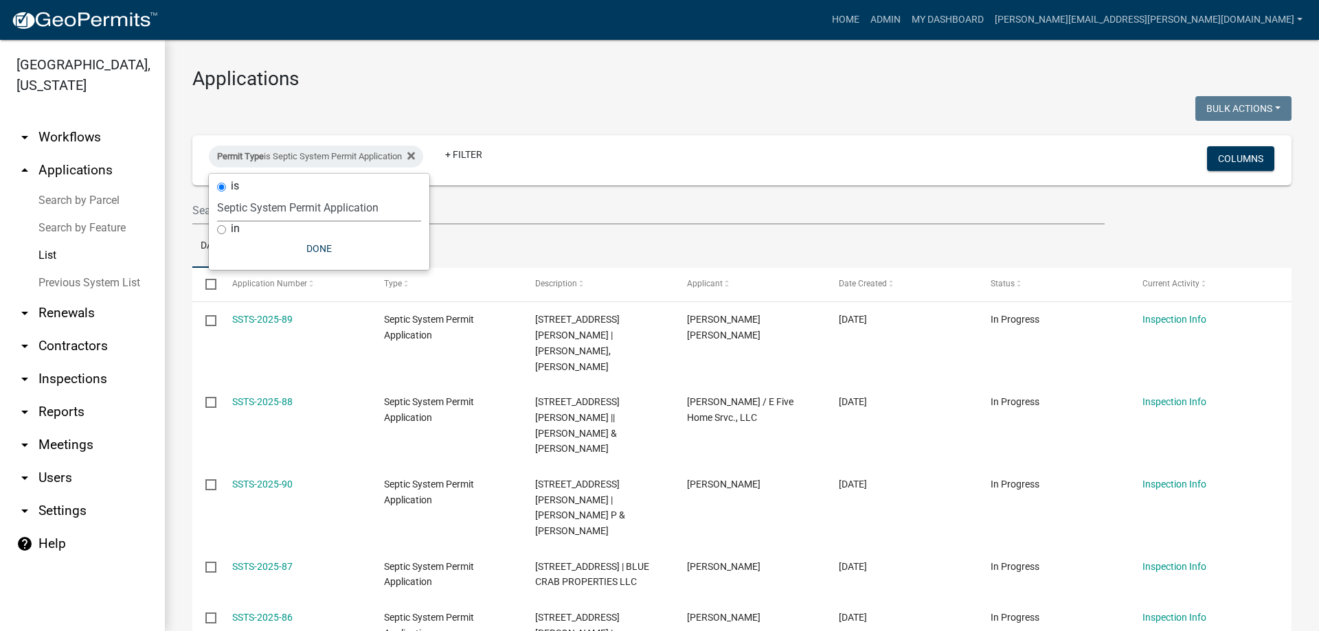
click at [276, 203] on select "Select an option DRAFT - Variance Application DRAFT - Wetland Application E-911…" at bounding box center [319, 208] width 204 height 28
click at [517, 167] on div "Permit Type is Septic System Permit Application + Filter" at bounding box center [560, 160] width 724 height 36
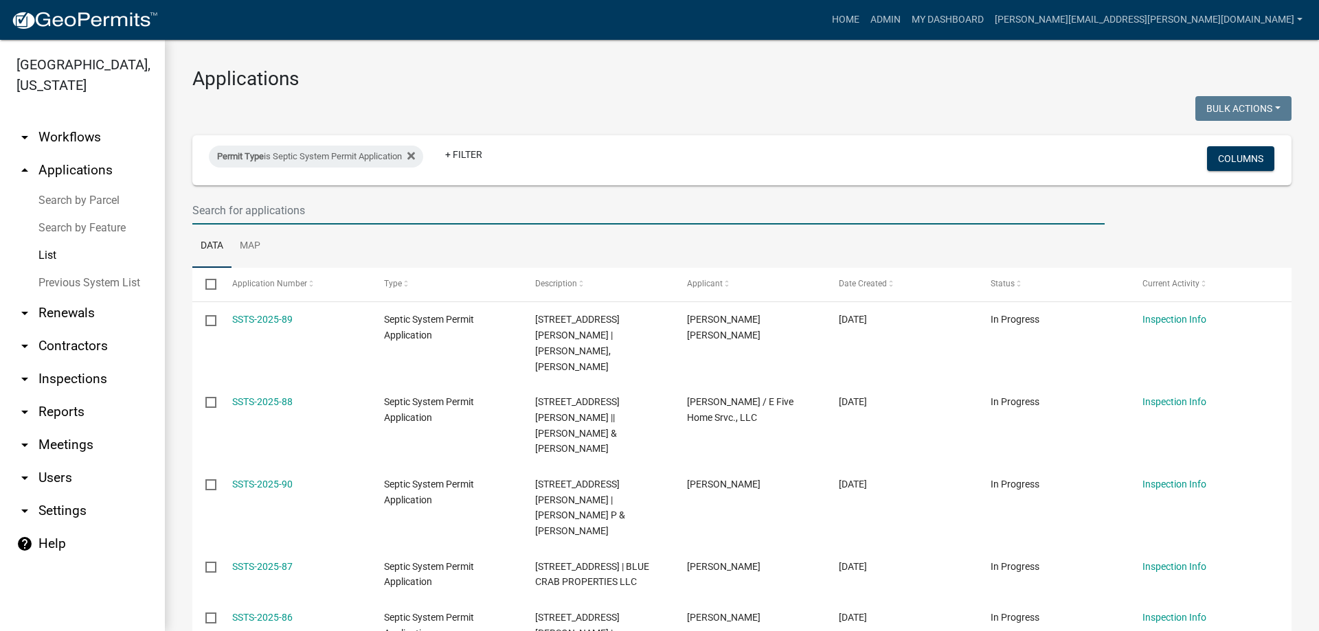
click at [256, 212] on input "text" at bounding box center [648, 210] width 912 height 28
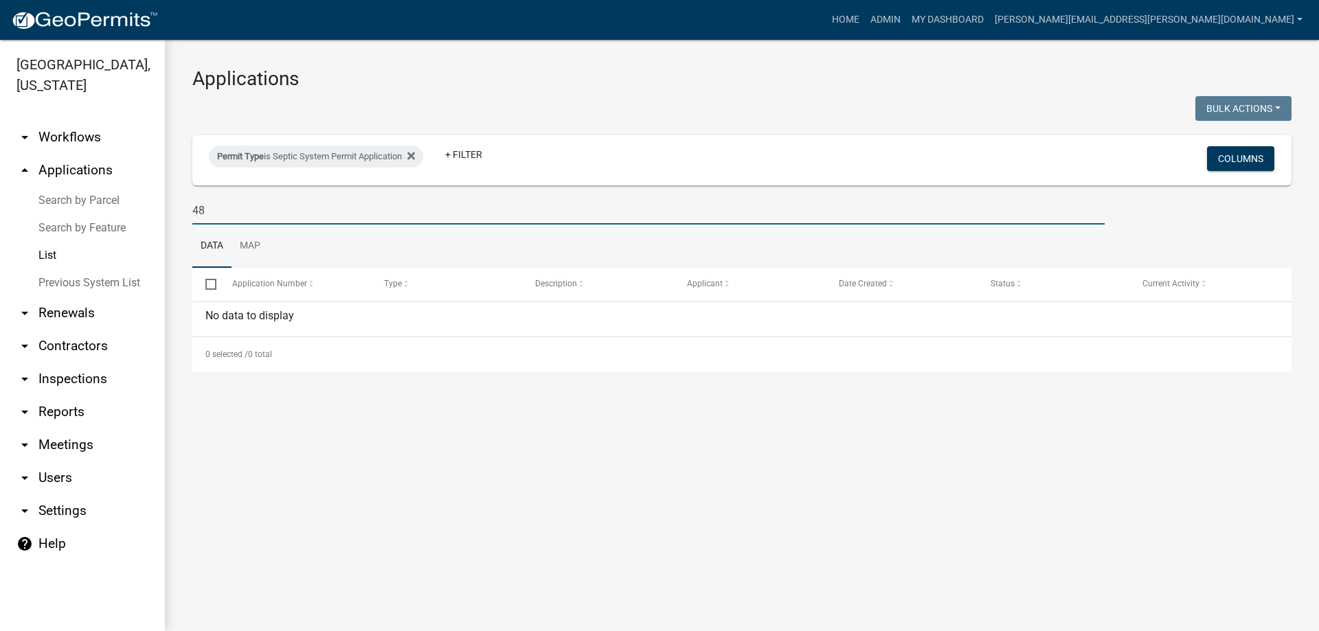
type input "4"
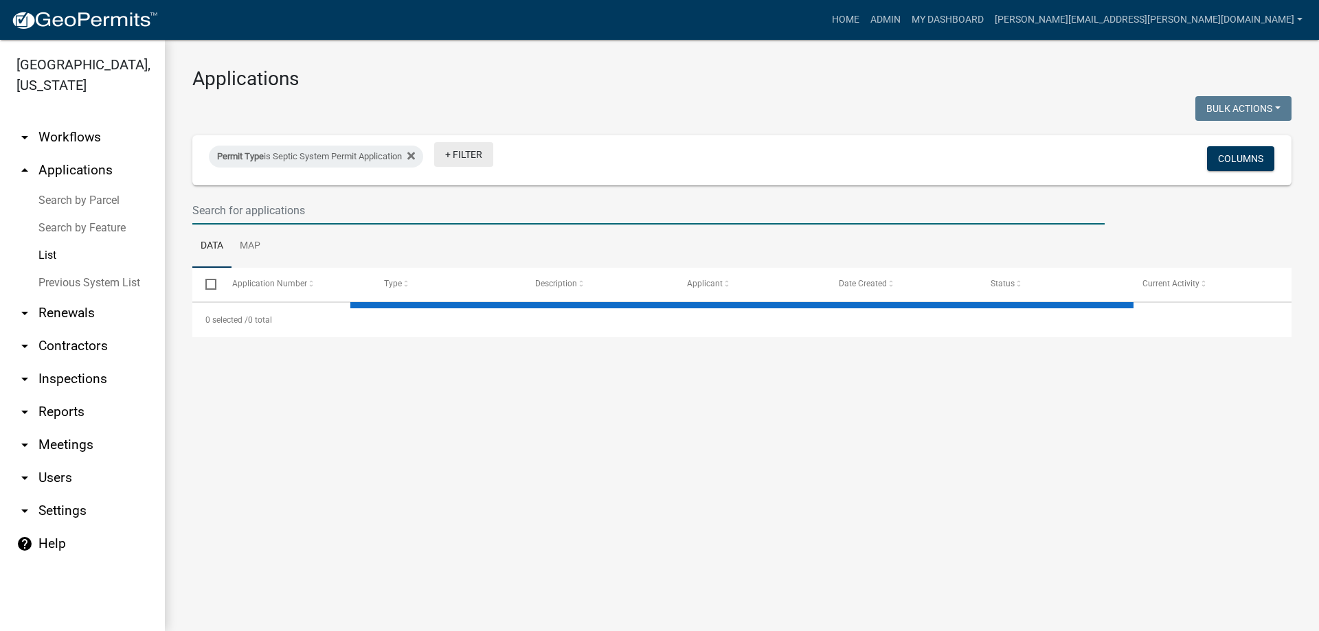
click at [466, 150] on link "+ Filter" at bounding box center [463, 154] width 59 height 25
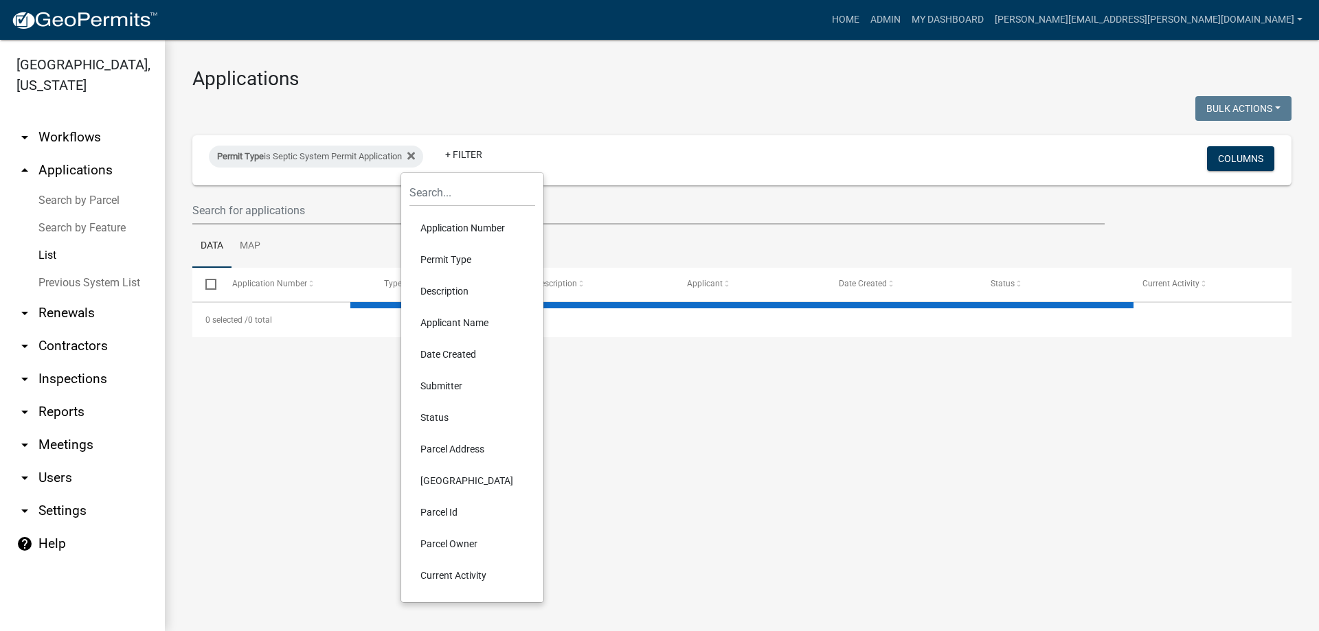
select select "3: 100"
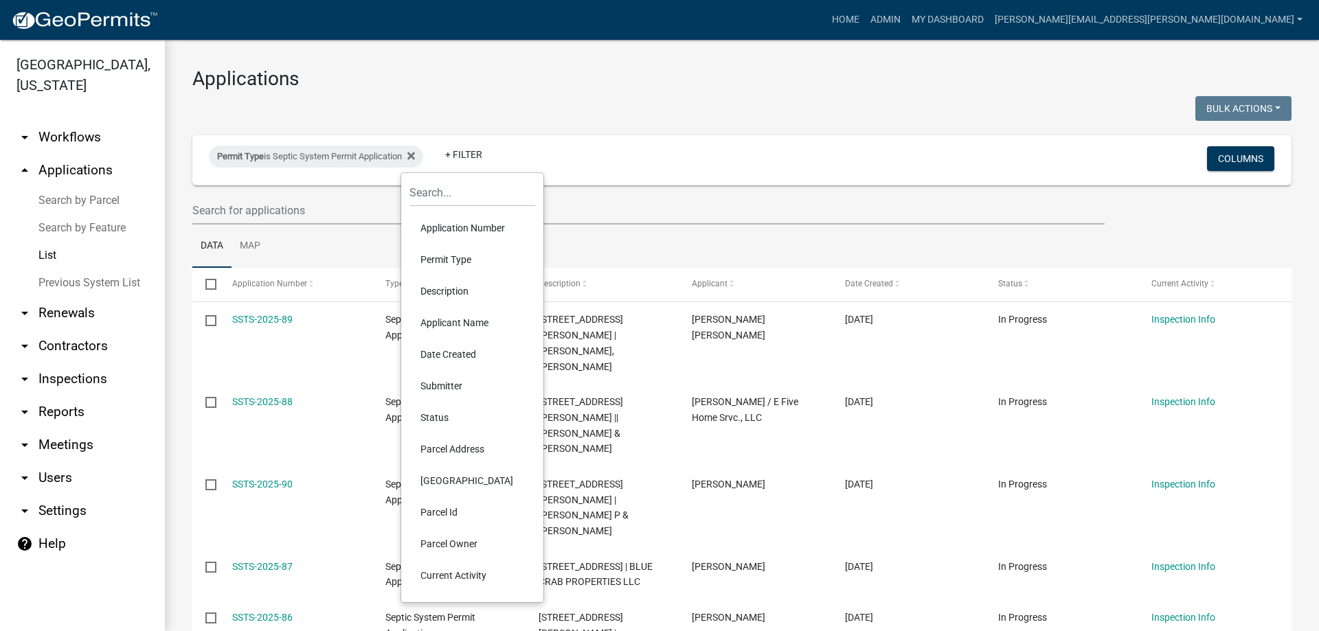
click at [461, 447] on li "Parcel Address" at bounding box center [472, 449] width 126 height 32
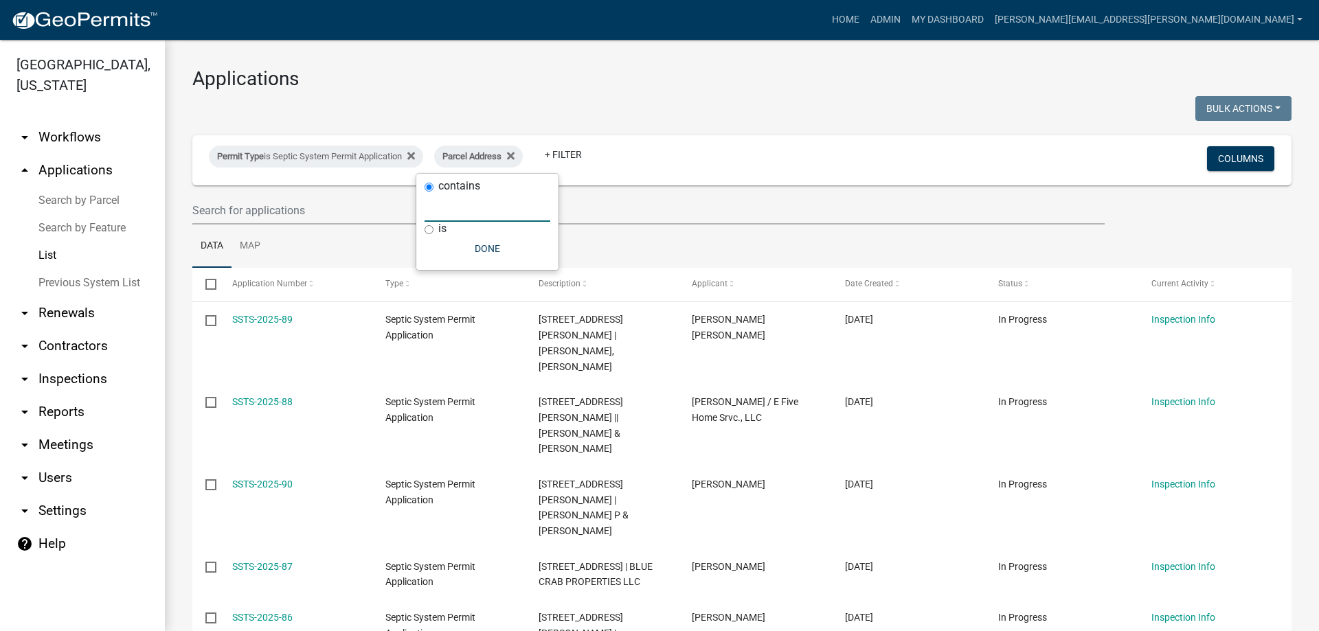
click at [432, 209] on input "text" at bounding box center [487, 208] width 126 height 28
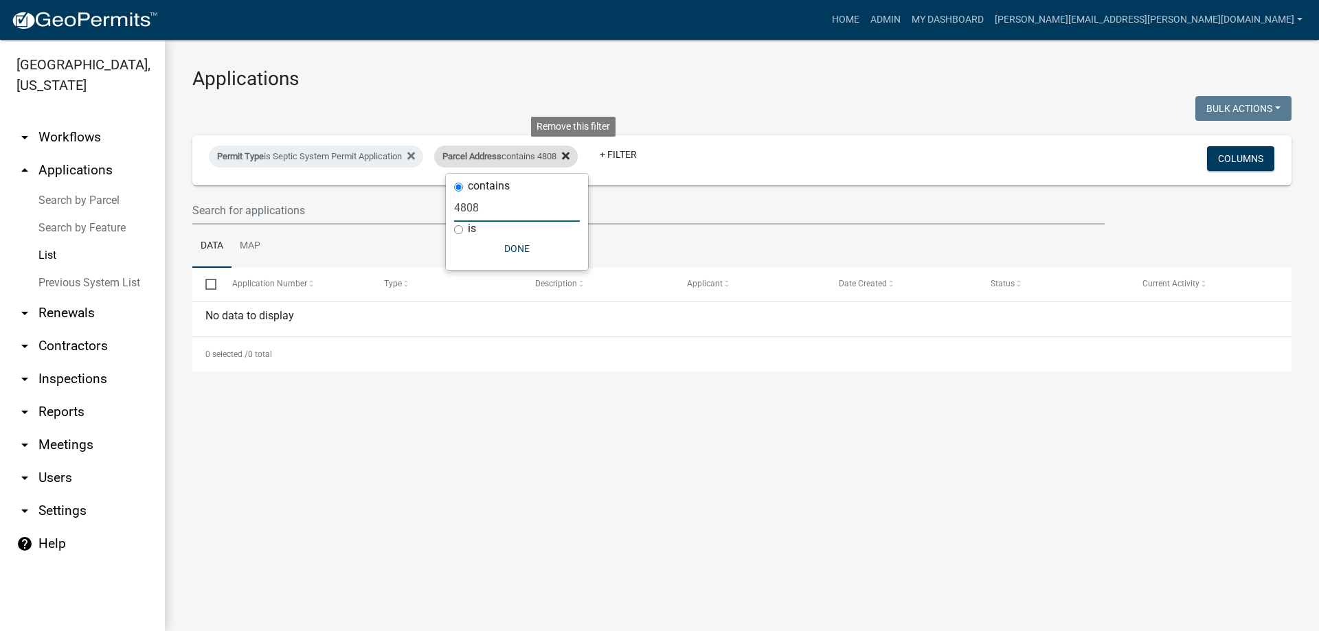
type input "4808"
click at [569, 152] on icon at bounding box center [566, 155] width 8 height 11
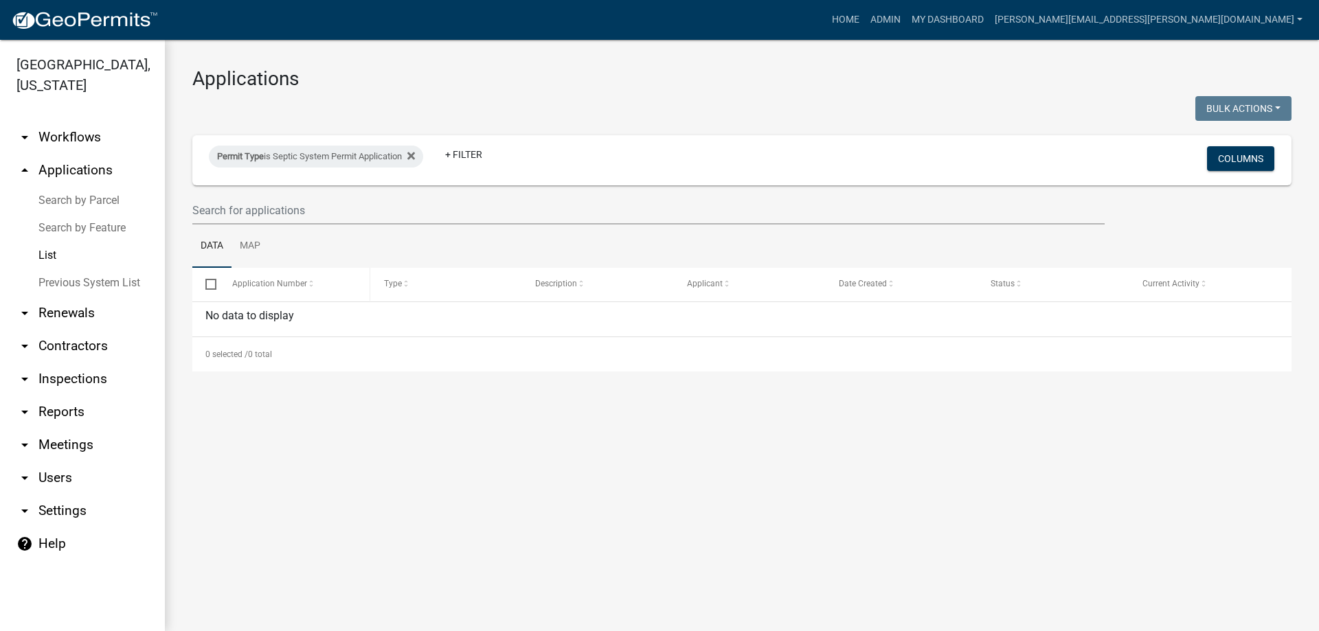
select select "3: 100"
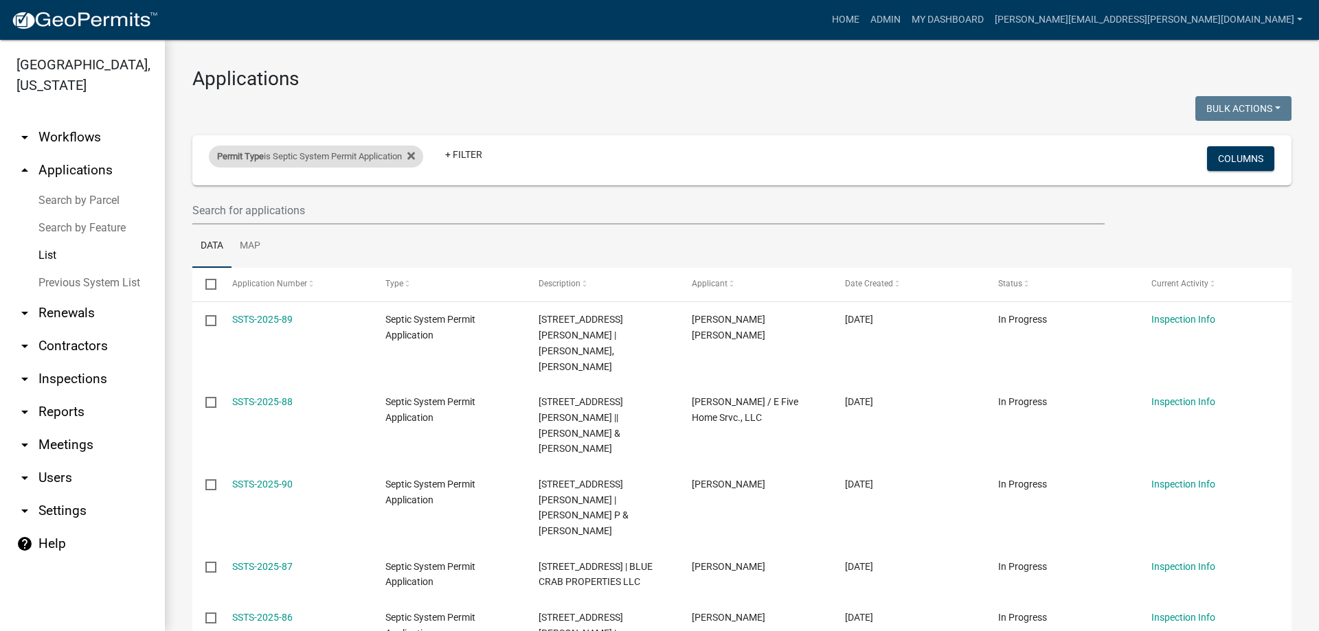
click at [423, 148] on div "Permit Type is Septic System Permit Application" at bounding box center [316, 157] width 214 height 22
select select "4ea715b7-1725-4cb7-82be-3d693945ff20"
click at [421, 151] on div "Permit Type is Septic System Permit Application" at bounding box center [316, 157] width 214 height 22
click at [43, 251] on link "List" at bounding box center [82, 255] width 165 height 27
click at [413, 157] on icon at bounding box center [411, 155] width 8 height 11
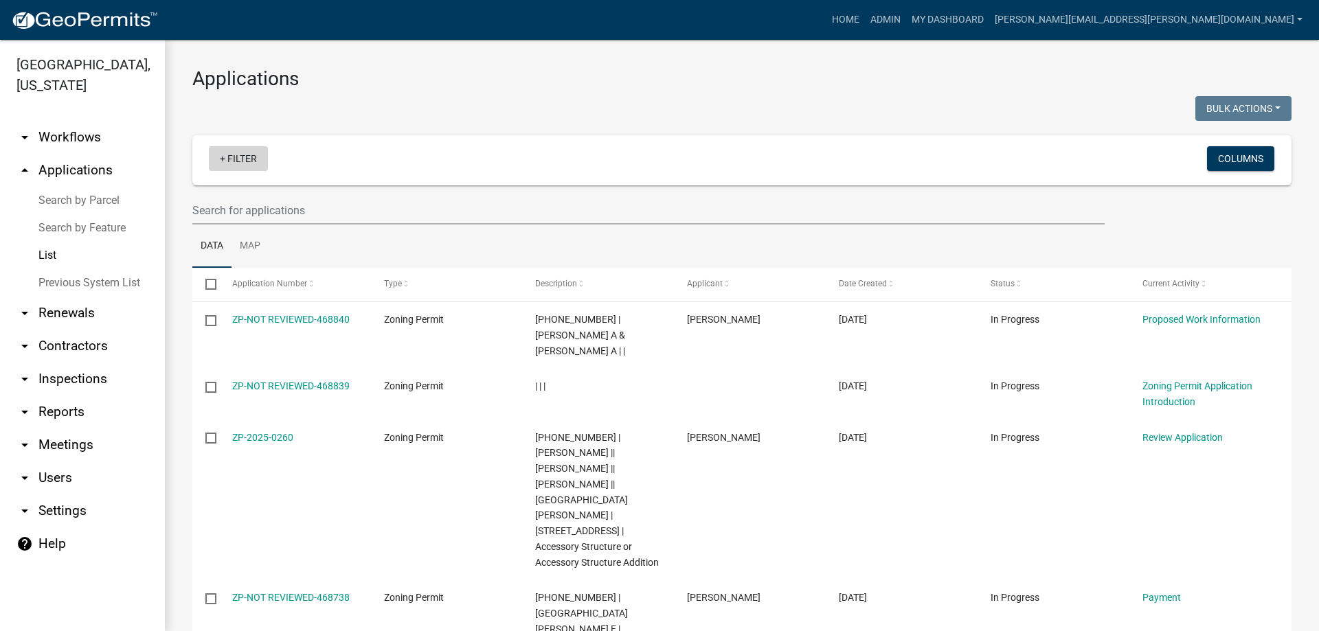
click at [251, 157] on link "+ Filter" at bounding box center [238, 158] width 59 height 25
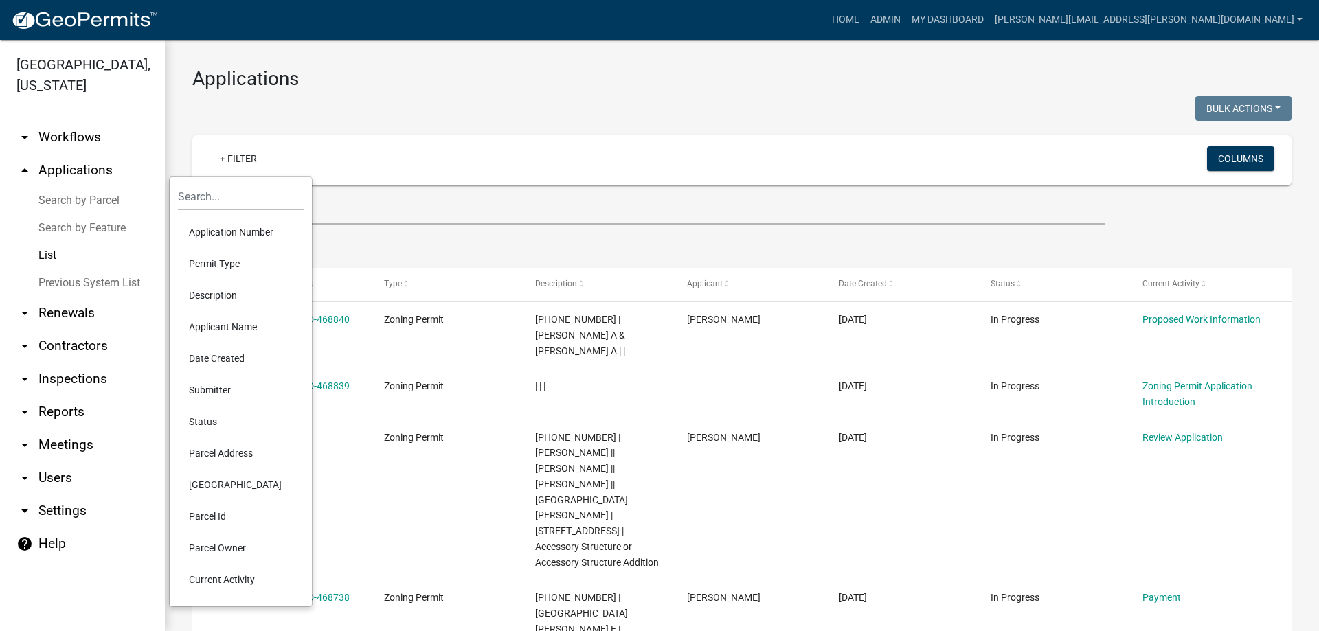
click at [219, 266] on li "Permit Type" at bounding box center [241, 264] width 126 height 32
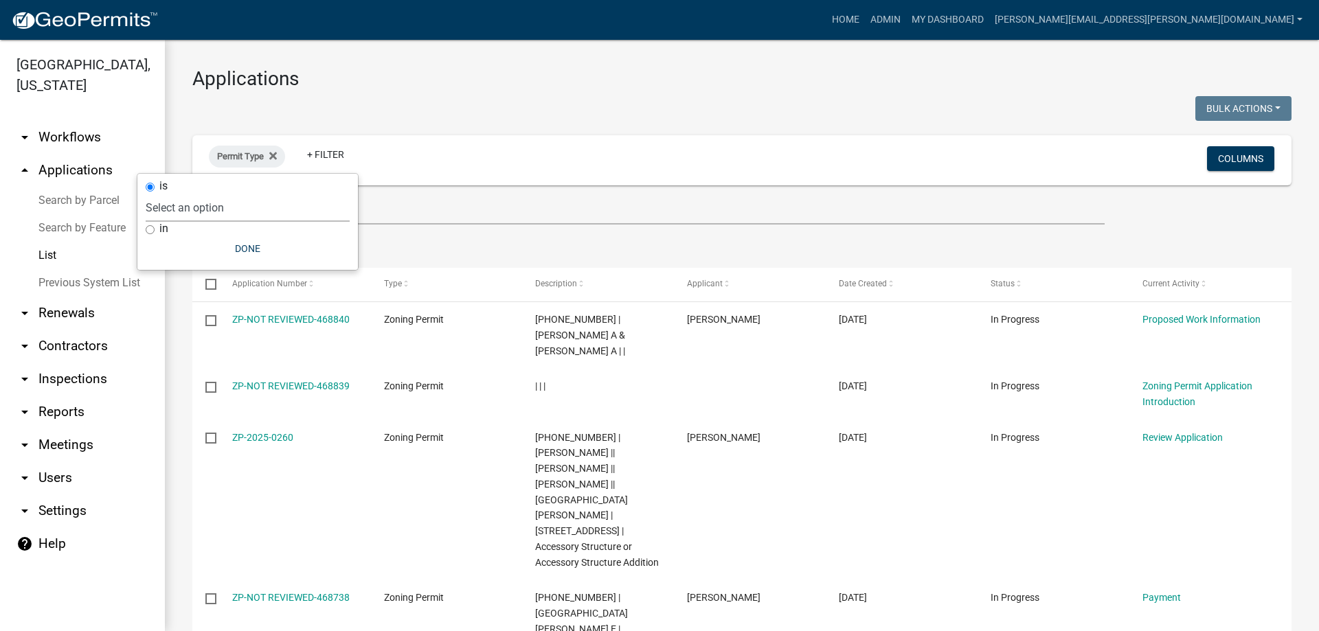
click at [211, 207] on select "Select an option DRAFT - Variance Application DRAFT - Wetland Application E-911…" at bounding box center [248, 208] width 204 height 28
select select "cc78e7fe-0cff-41cc-be87-87c5119575e5"
click at [179, 194] on select "Select an option DRAFT - Variance Application DRAFT - Wetland Application E-911…" at bounding box center [248, 208] width 204 height 28
click at [388, 150] on link "+ Filter" at bounding box center [388, 154] width 59 height 25
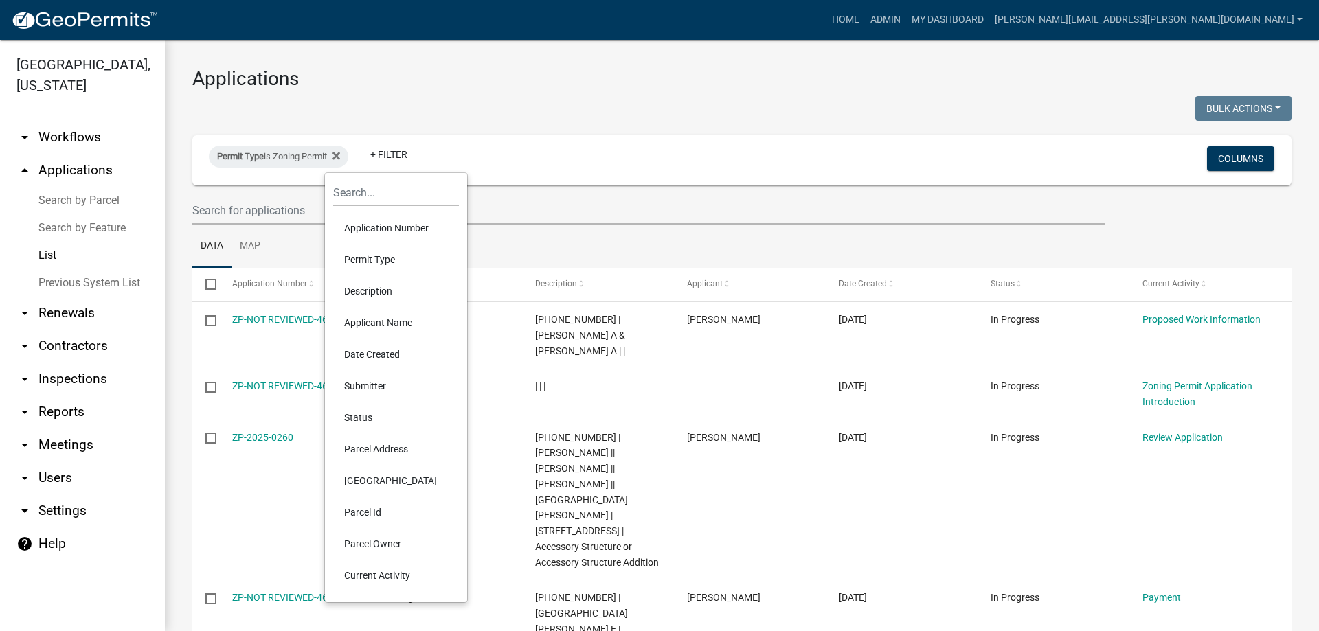
click at [365, 324] on li "Applicant Name" at bounding box center [396, 323] width 126 height 32
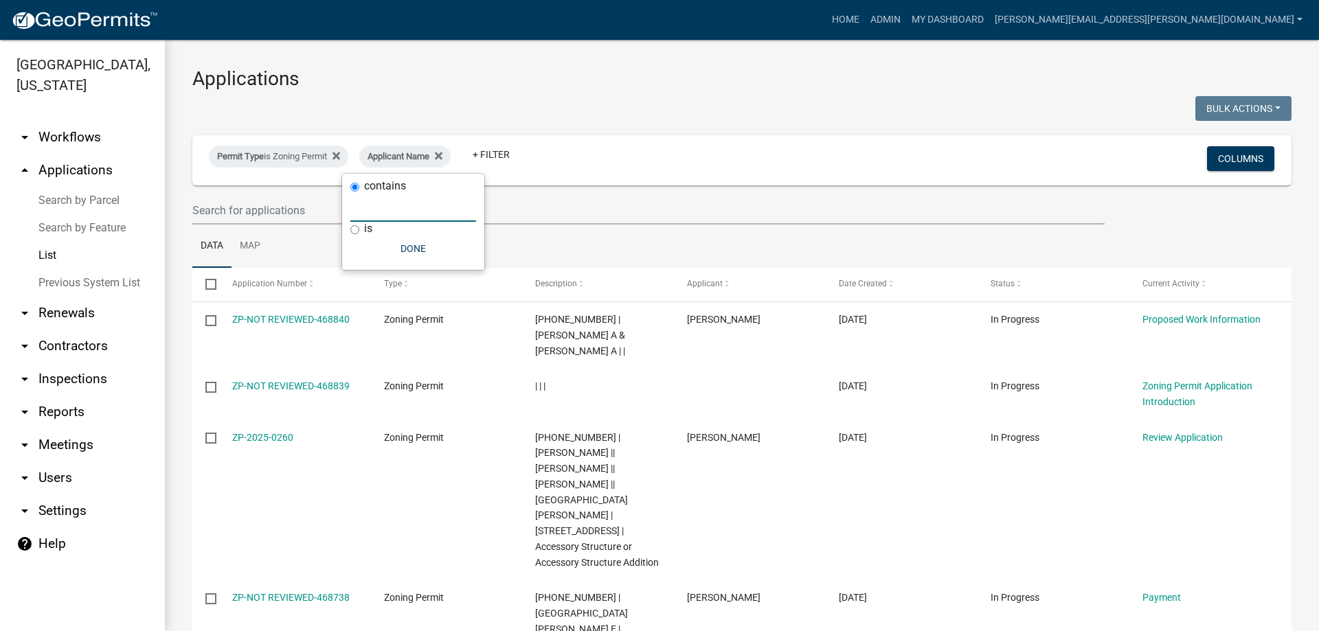
click at [385, 207] on input "text" at bounding box center [413, 208] width 126 height 28
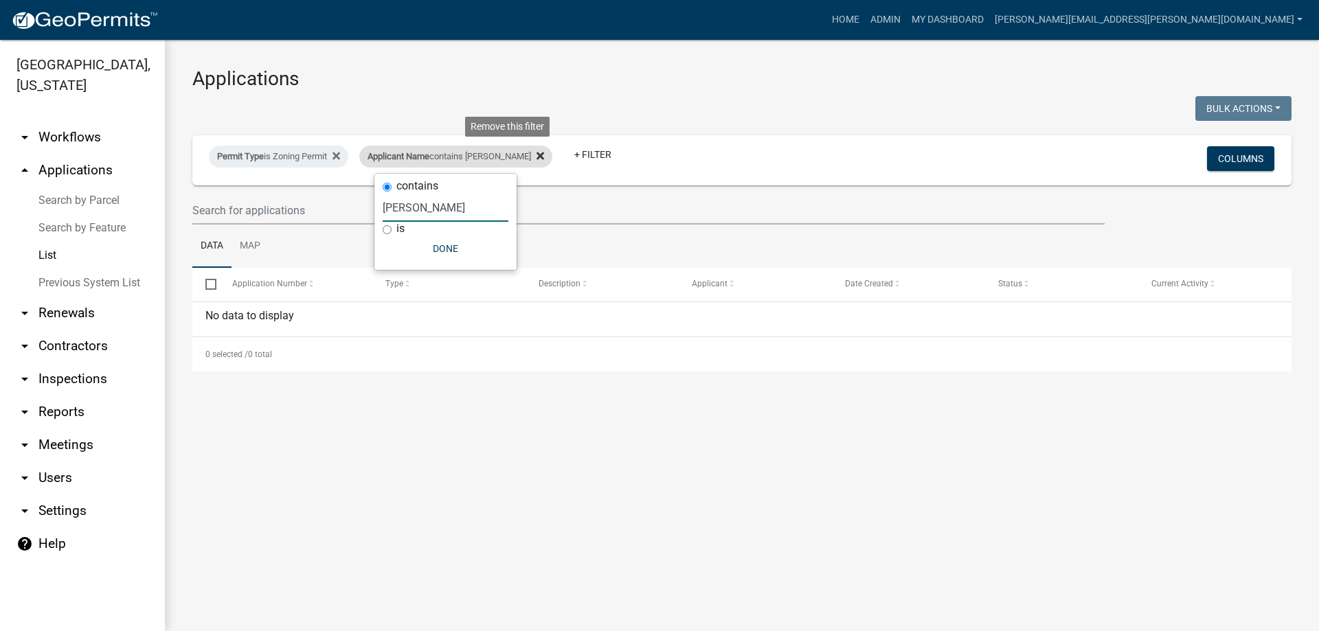
type input "[PERSON_NAME]"
click at [536, 159] on icon at bounding box center [540, 156] width 8 height 8
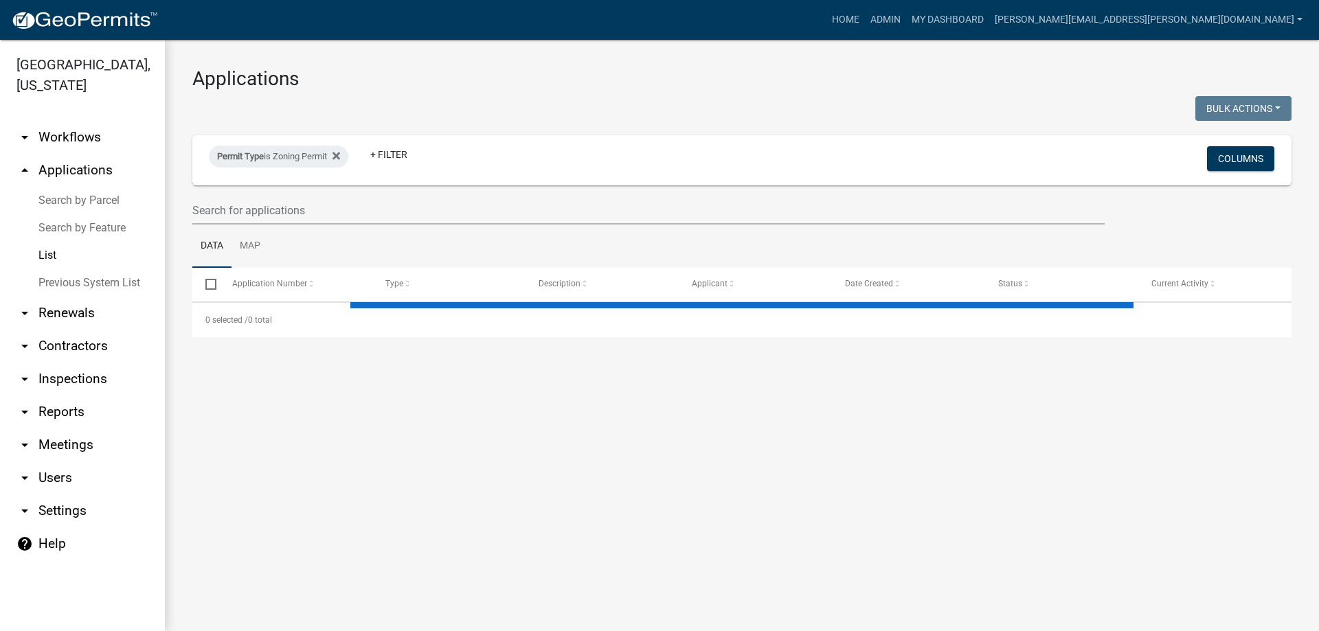
select select "3: 100"
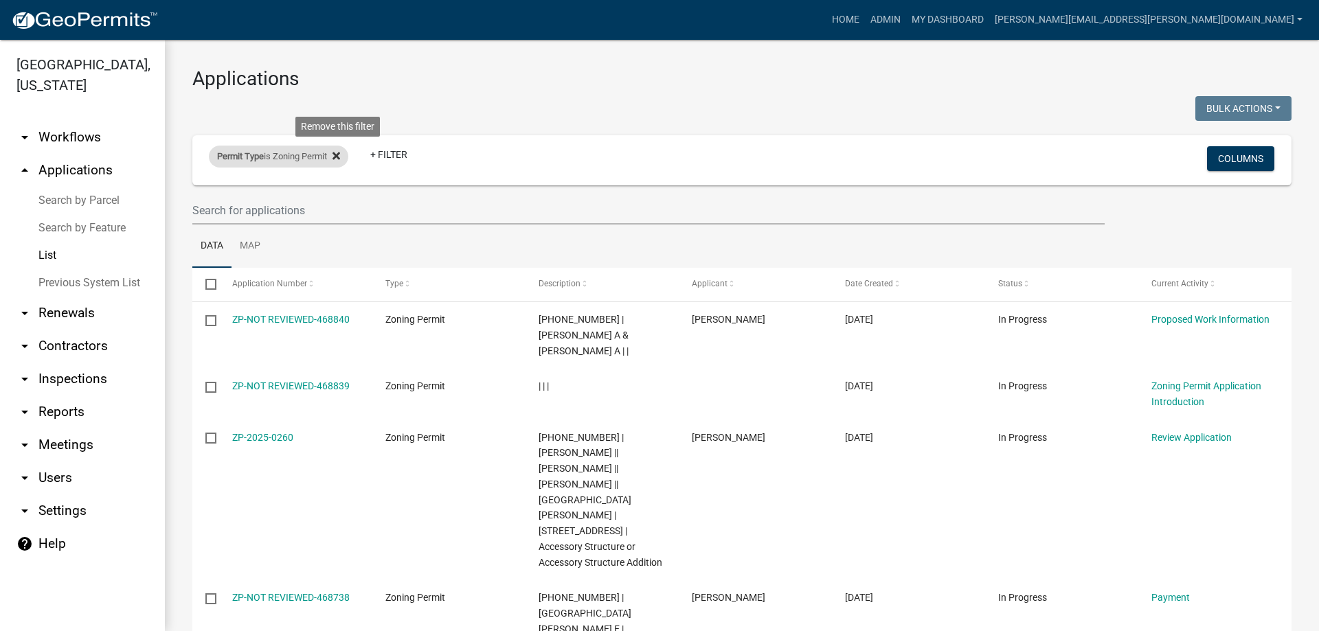
click at [340, 156] on icon at bounding box center [336, 155] width 8 height 11
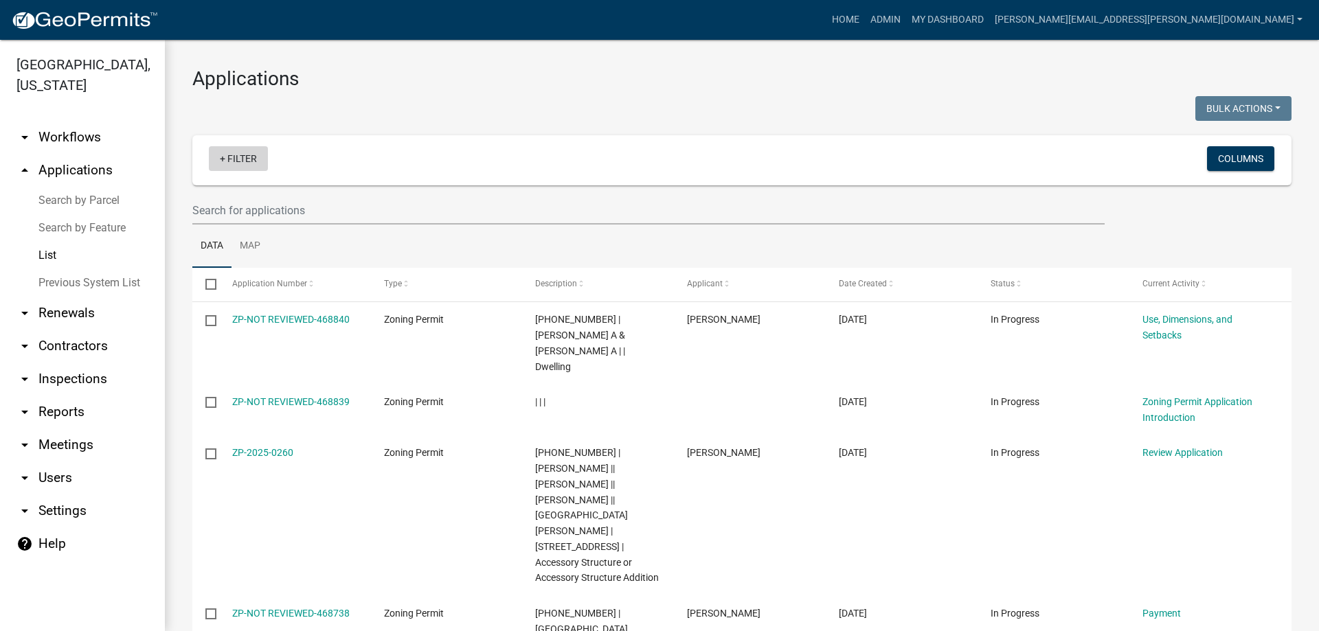
click at [240, 160] on link "+ Filter" at bounding box center [238, 158] width 59 height 25
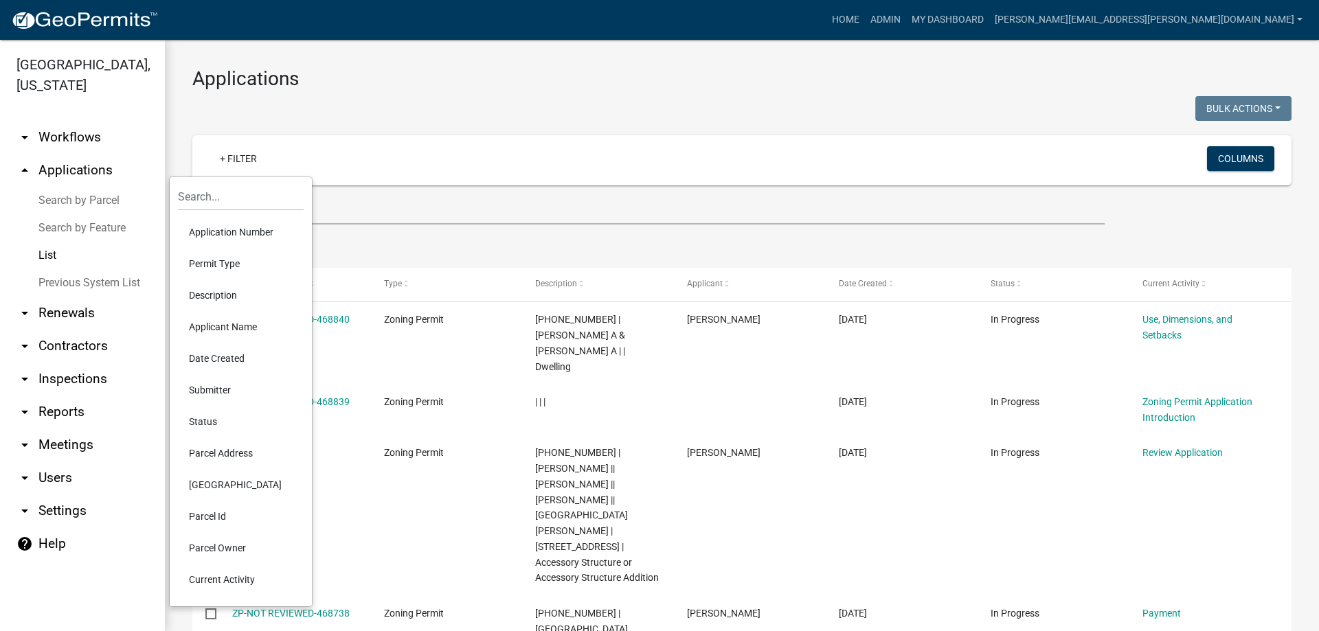
click at [215, 297] on li "Description" at bounding box center [241, 295] width 126 height 32
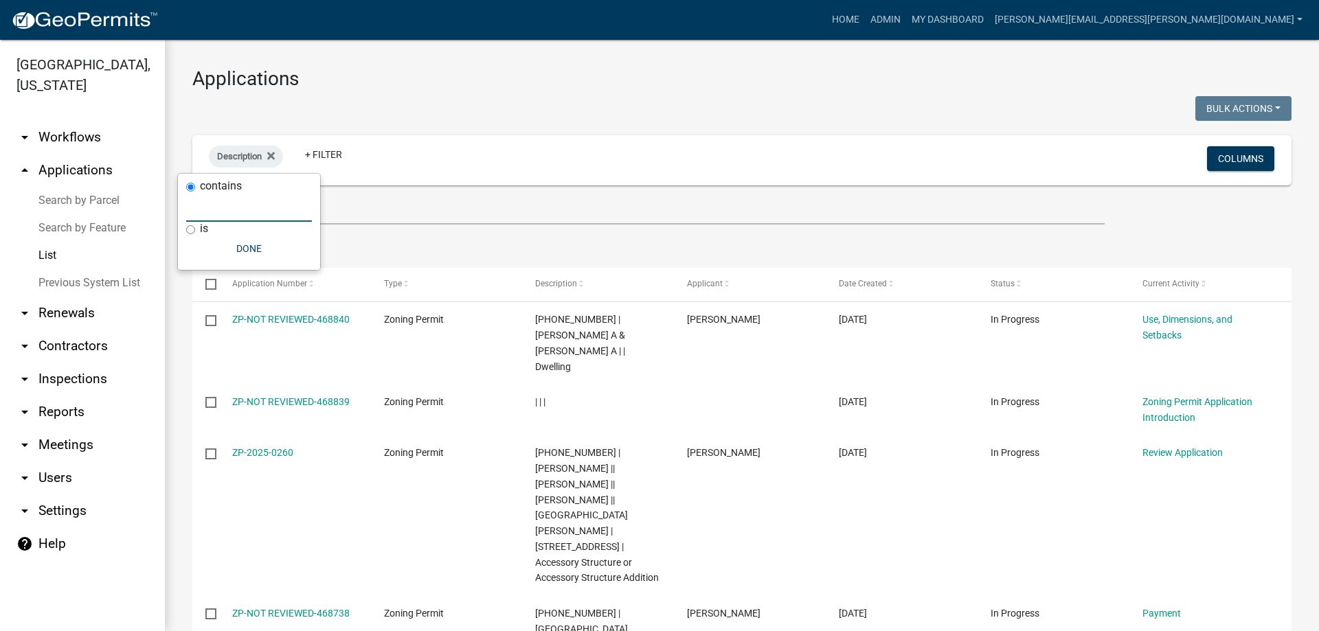
click at [249, 207] on input "text" at bounding box center [249, 208] width 126 height 28
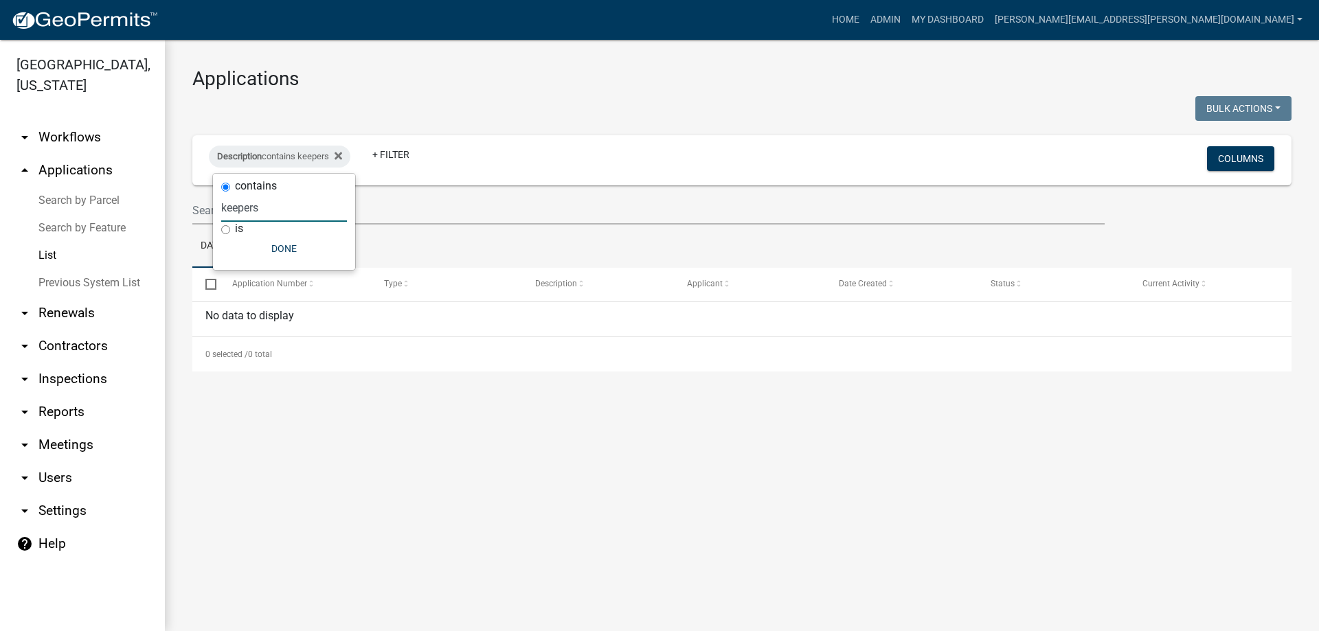
type input "keepers"
